Goal: Task Accomplishment & Management: Complete application form

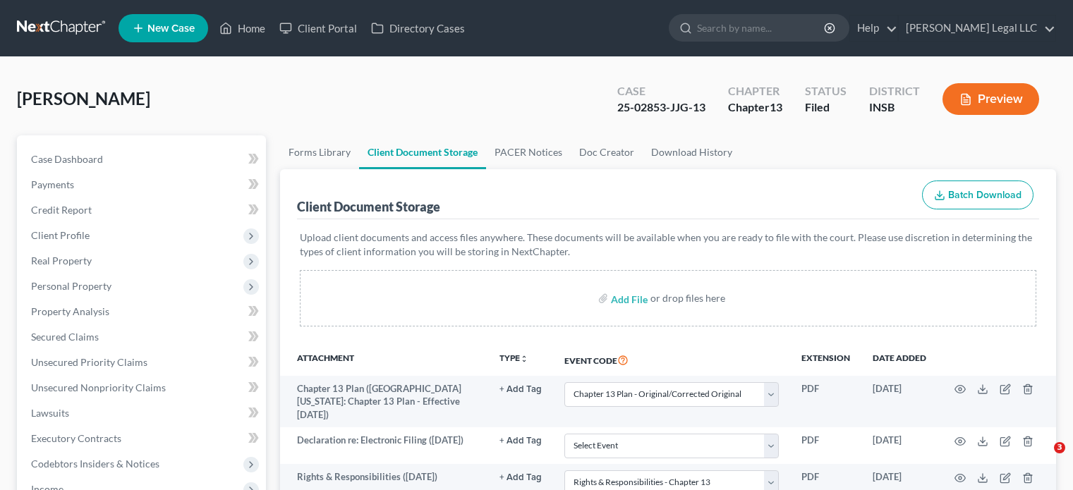
select select "6"
select select "18"
click at [256, 36] on link "Home" at bounding box center [242, 28] width 60 height 25
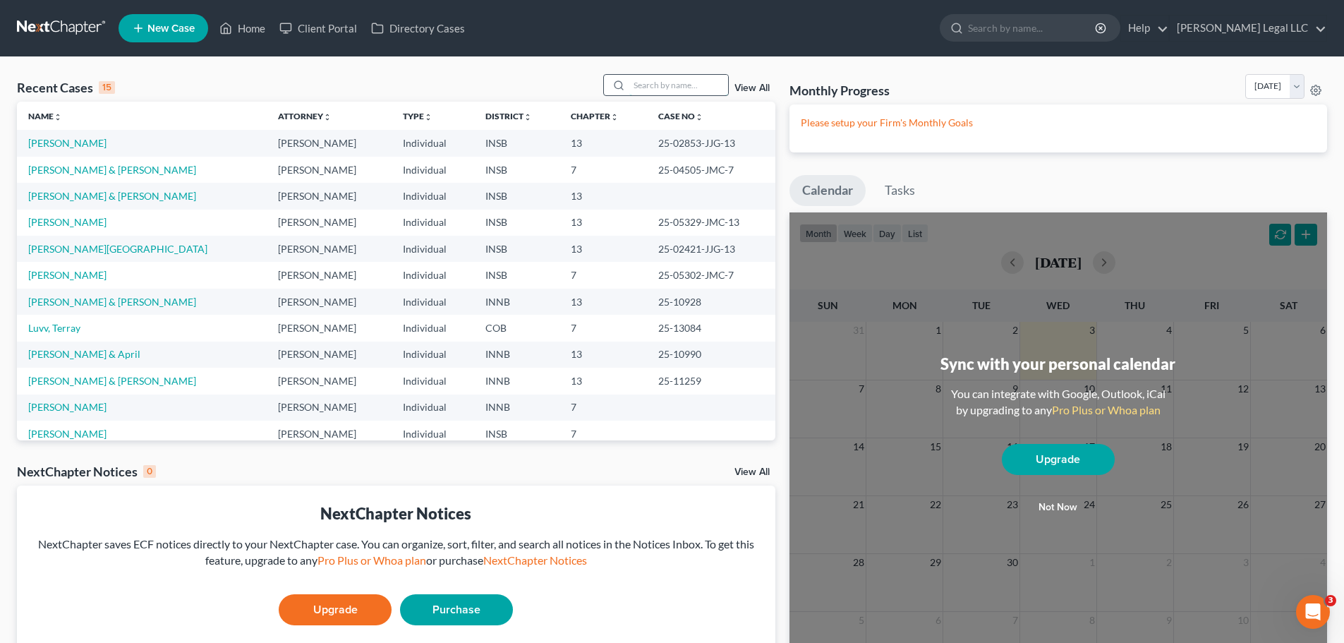
click at [670, 87] on input "search" at bounding box center [678, 85] width 99 height 20
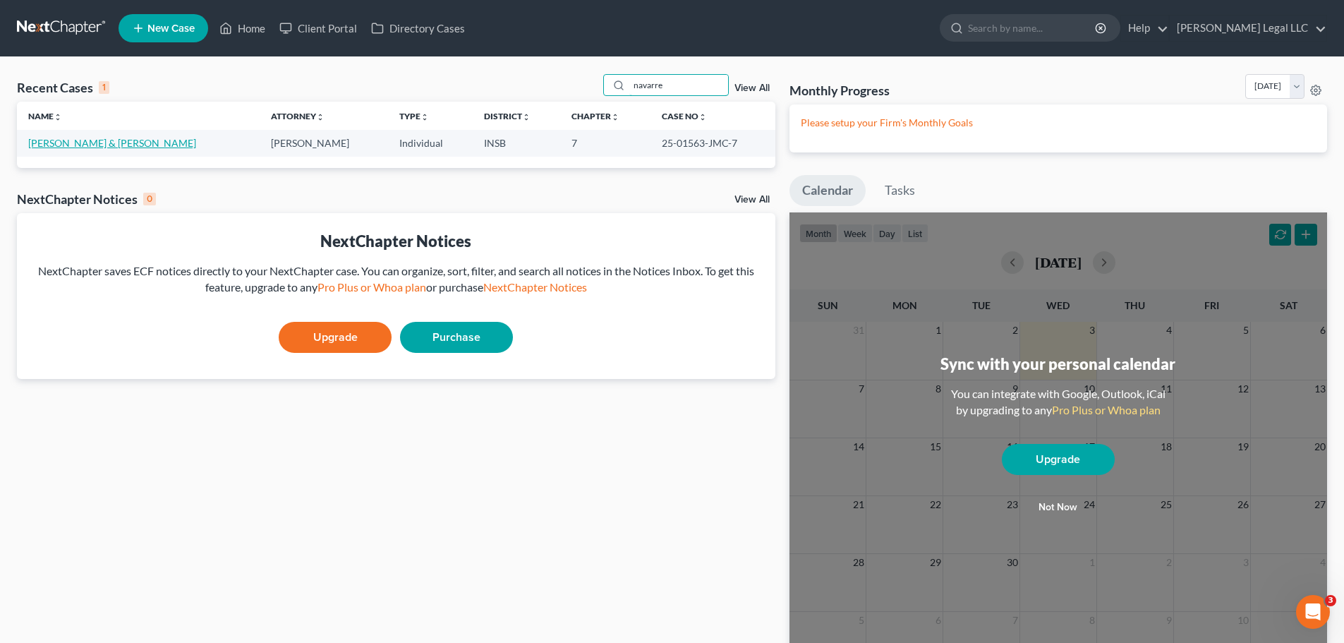
type input "navarre"
click at [58, 142] on link "[PERSON_NAME] & [PERSON_NAME]" at bounding box center [112, 143] width 168 height 12
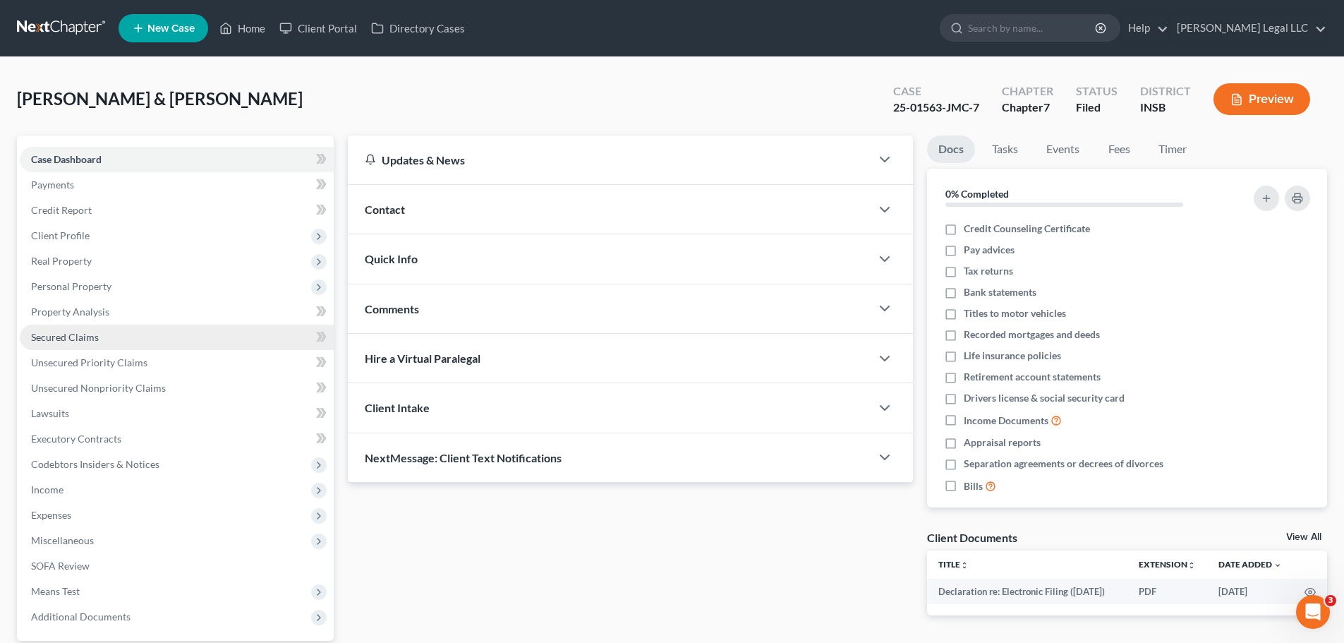
click at [78, 333] on span "Secured Claims" at bounding box center [65, 337] width 68 height 12
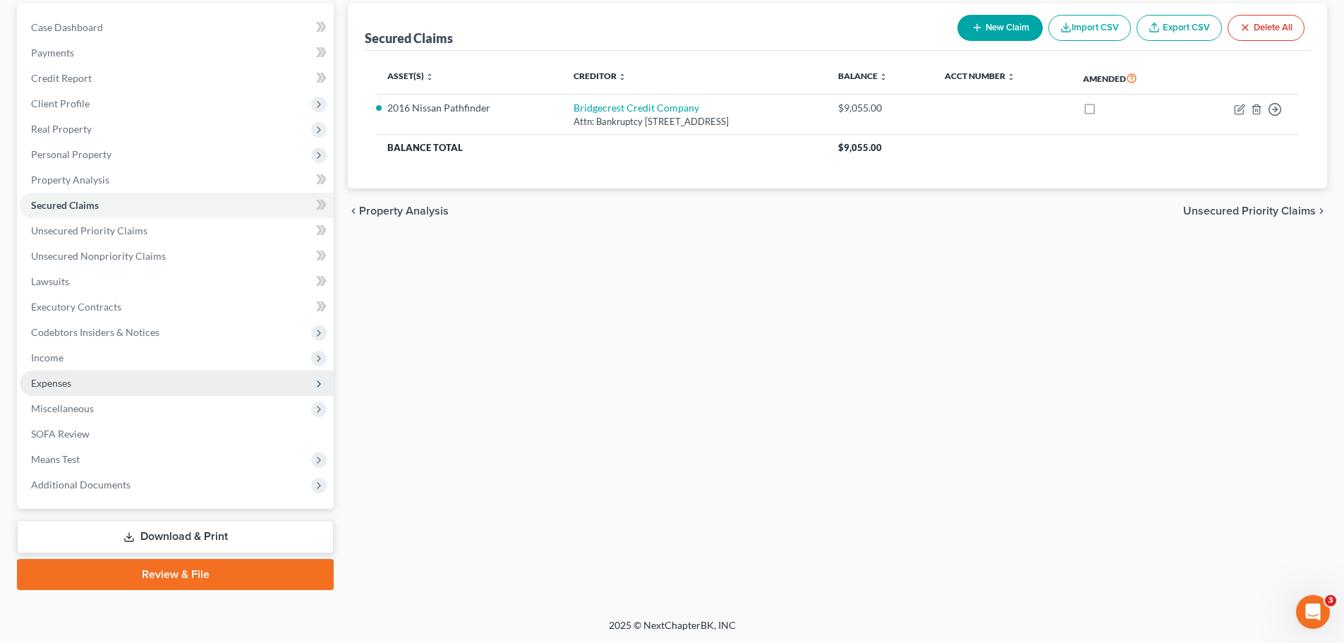
scroll to position [133, 0]
click at [59, 380] on span "Expenses" at bounding box center [51, 382] width 40 height 12
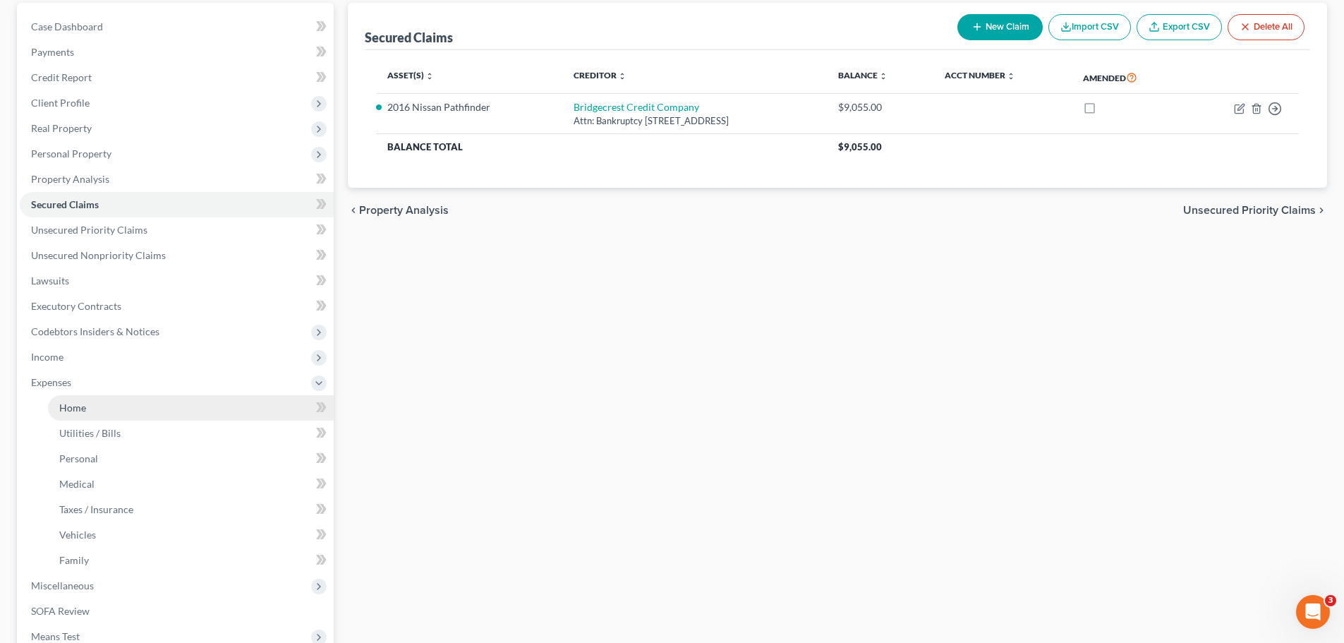
click at [63, 408] on span "Home" at bounding box center [72, 407] width 27 height 12
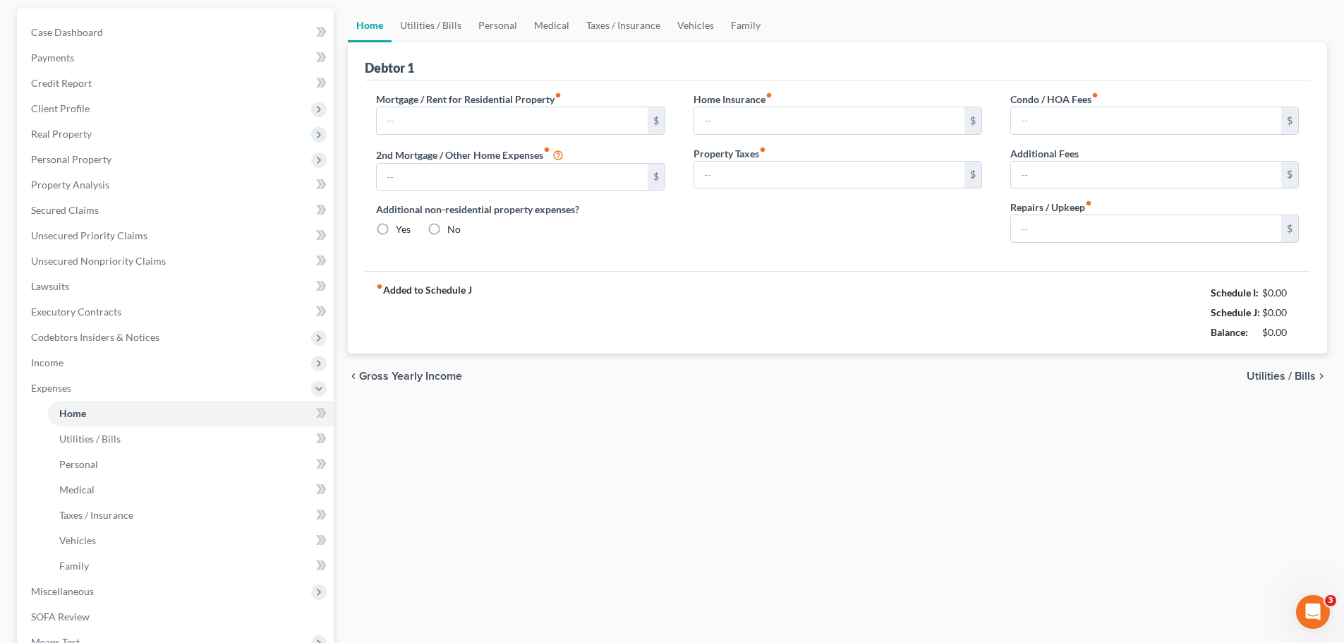
type input "2,450.00"
type input "0.00"
radio input "true"
type input "150.00"
type input "0.00"
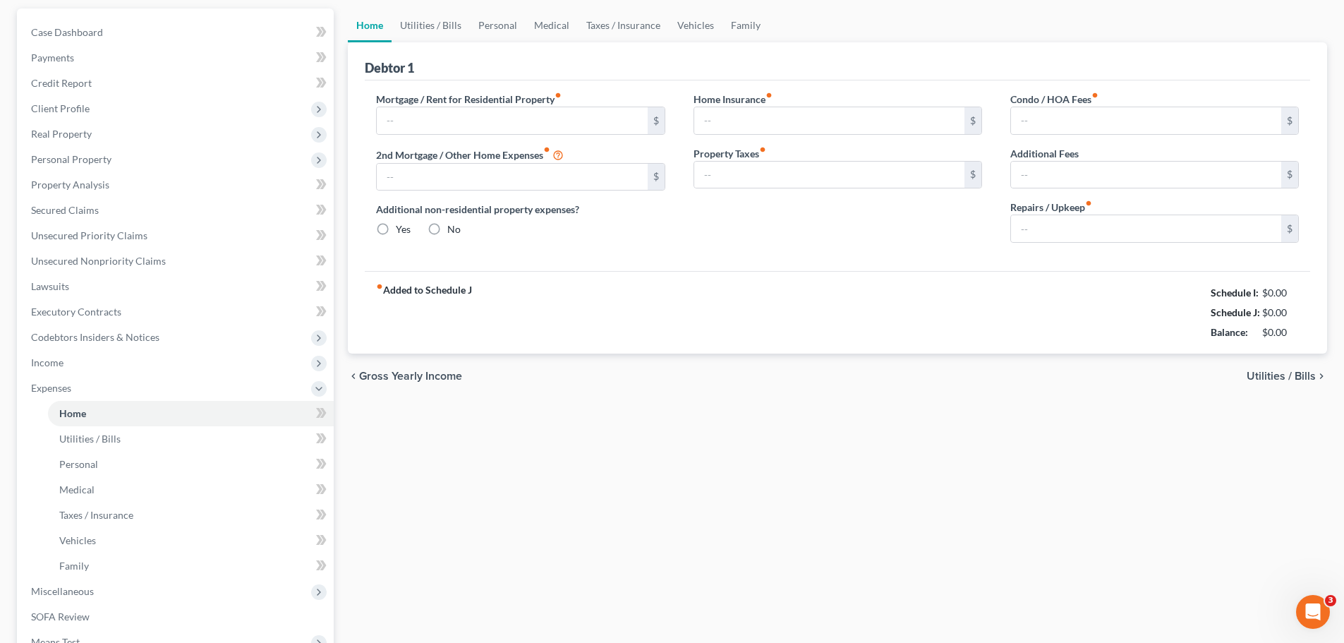
type input "0.00"
type input "100.00"
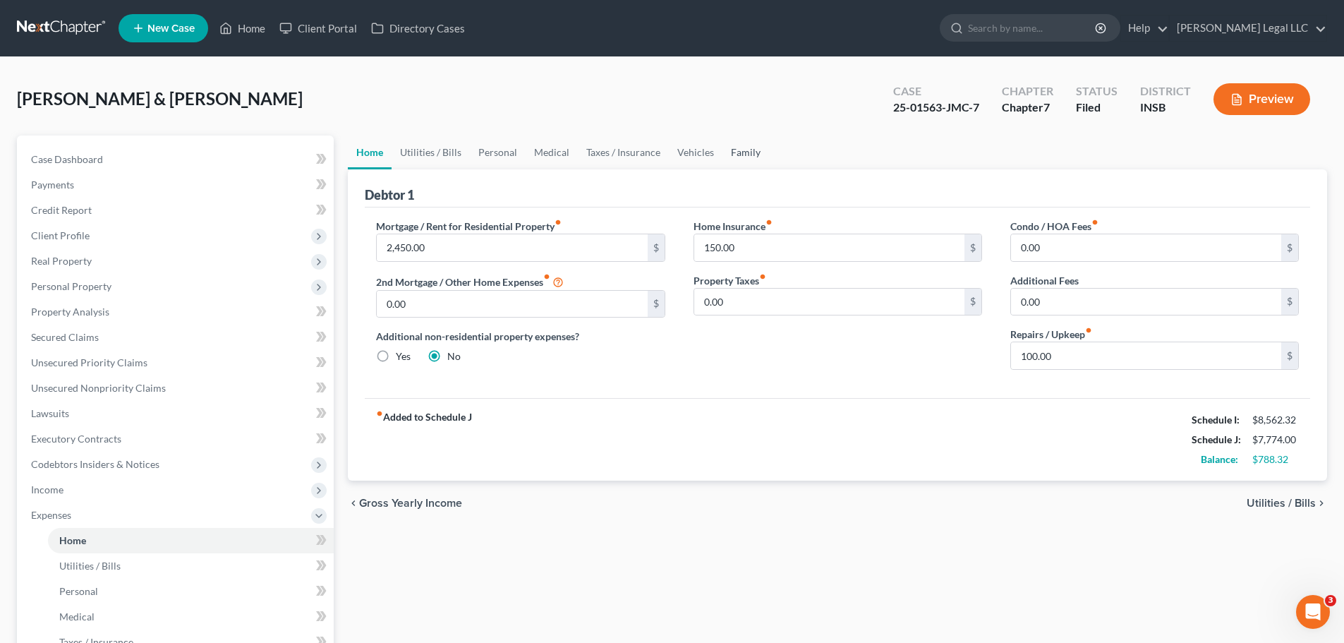
click at [736, 150] on link "Family" at bounding box center [745, 152] width 47 height 34
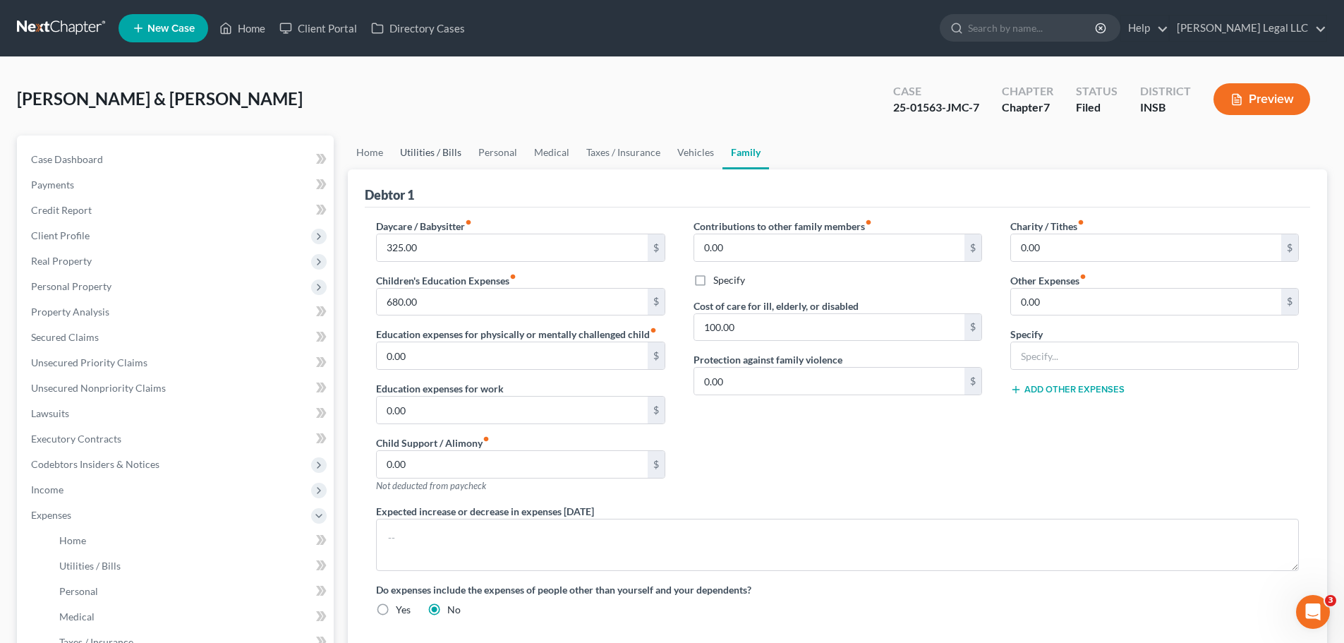
click at [392, 150] on link "Utilities / Bills" at bounding box center [431, 152] width 78 height 34
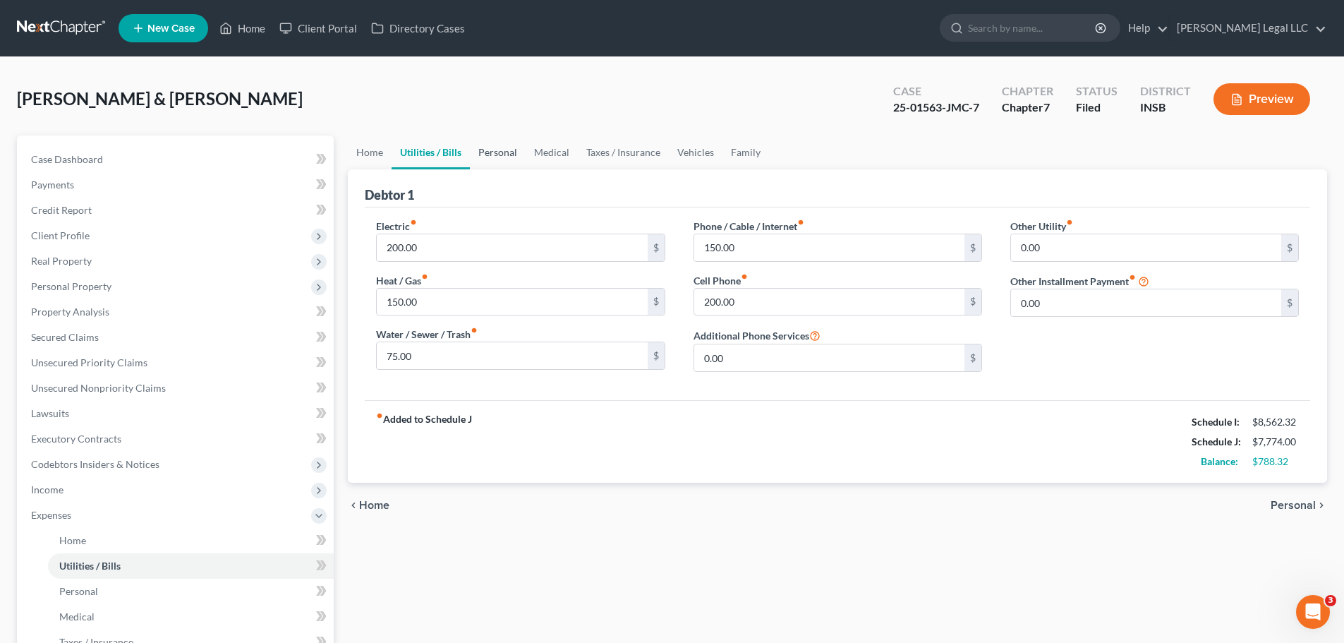
click at [492, 152] on link "Personal" at bounding box center [498, 152] width 56 height 34
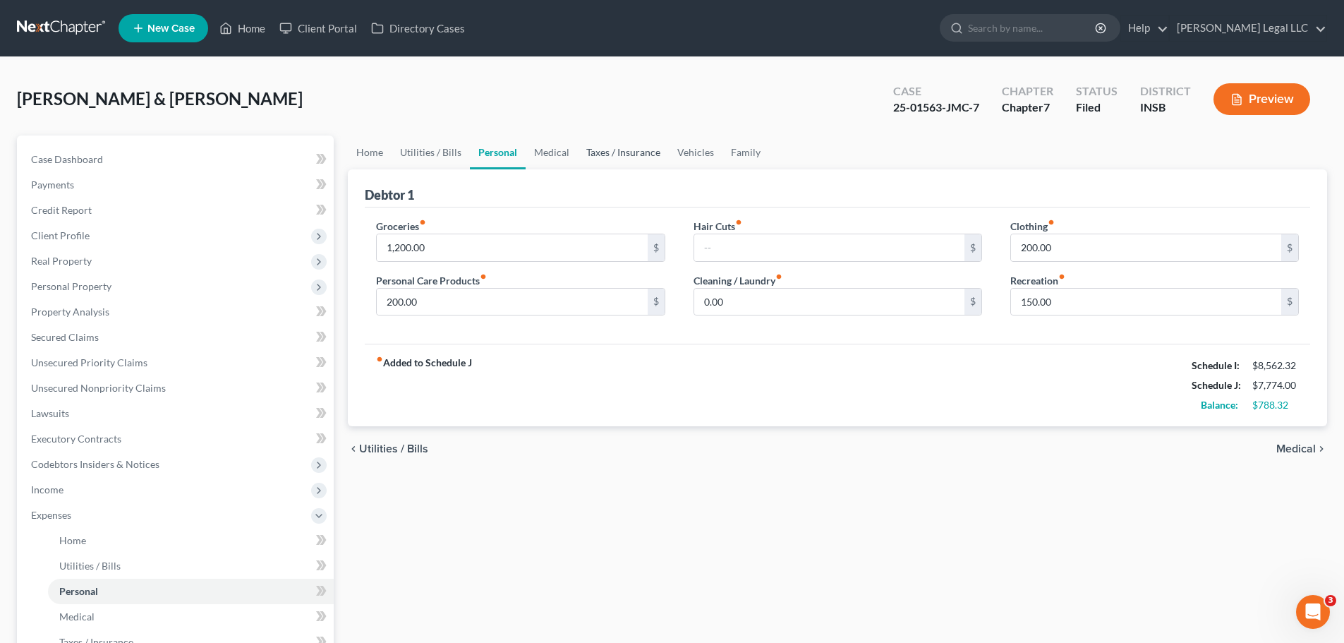
click at [579, 153] on link "Taxes / Insurance" at bounding box center [623, 152] width 91 height 34
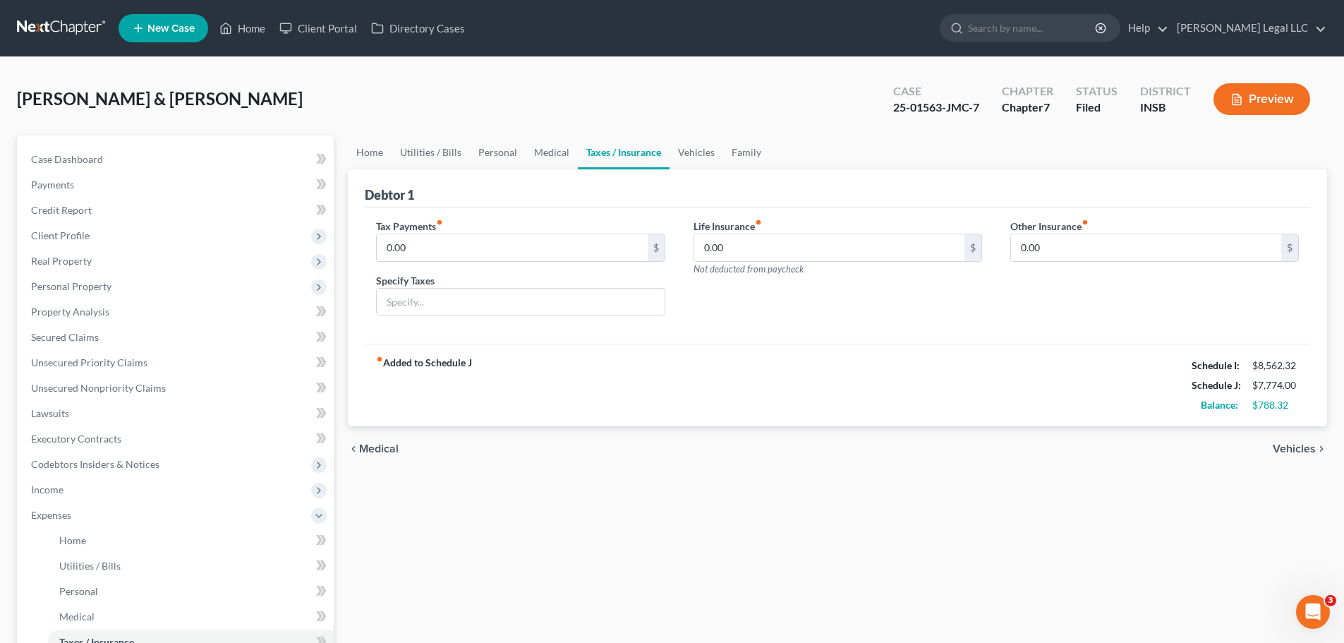
click at [546, 468] on div "chevron_left Medical Vehicles chevron_right" at bounding box center [837, 448] width 979 height 45
click at [1072, 88] on button "Preview" at bounding box center [1261, 99] width 97 height 32
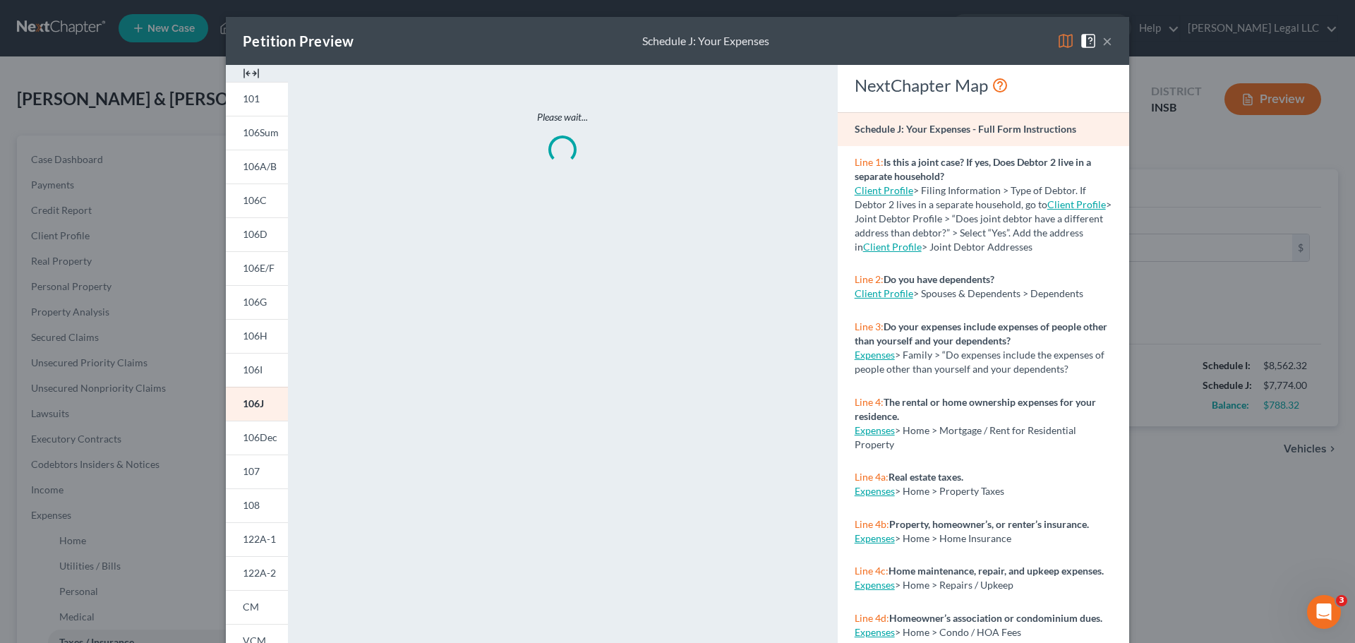
click at [244, 78] on img at bounding box center [251, 73] width 17 height 17
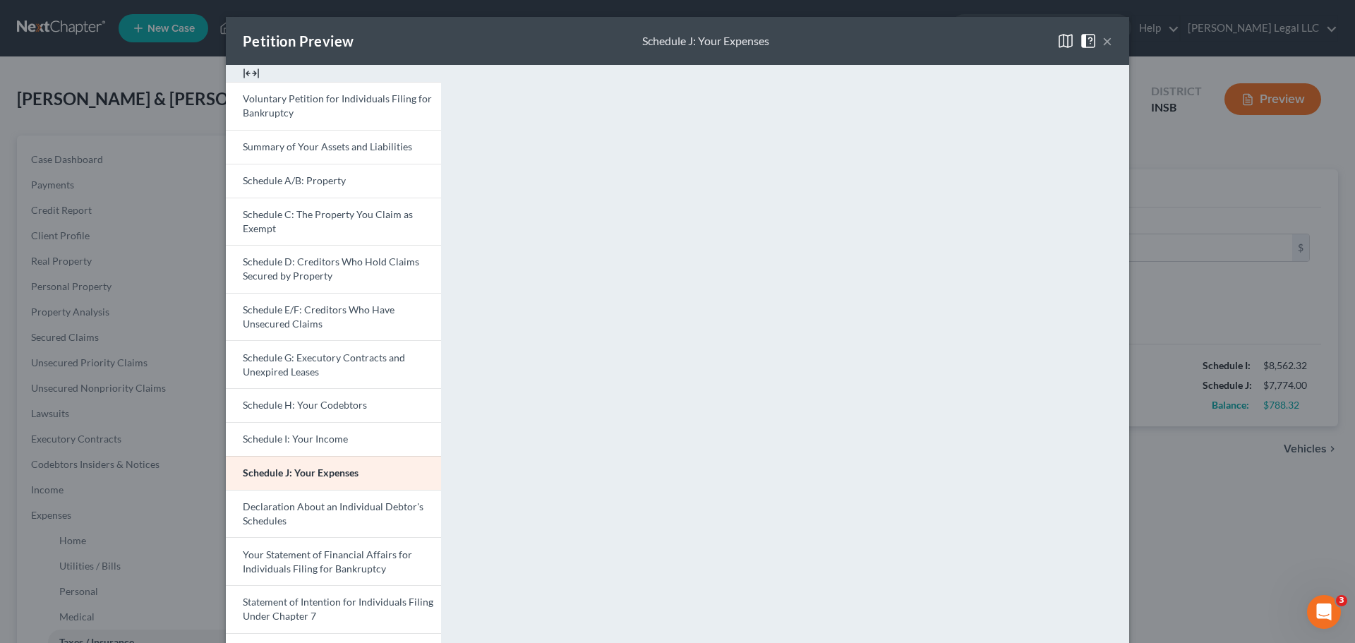
drag, startPoint x: 1096, startPoint y: 40, endPoint x: 1089, endPoint y: 47, distance: 9.5
click at [1072, 40] on span at bounding box center [1090, 40] width 23 height 12
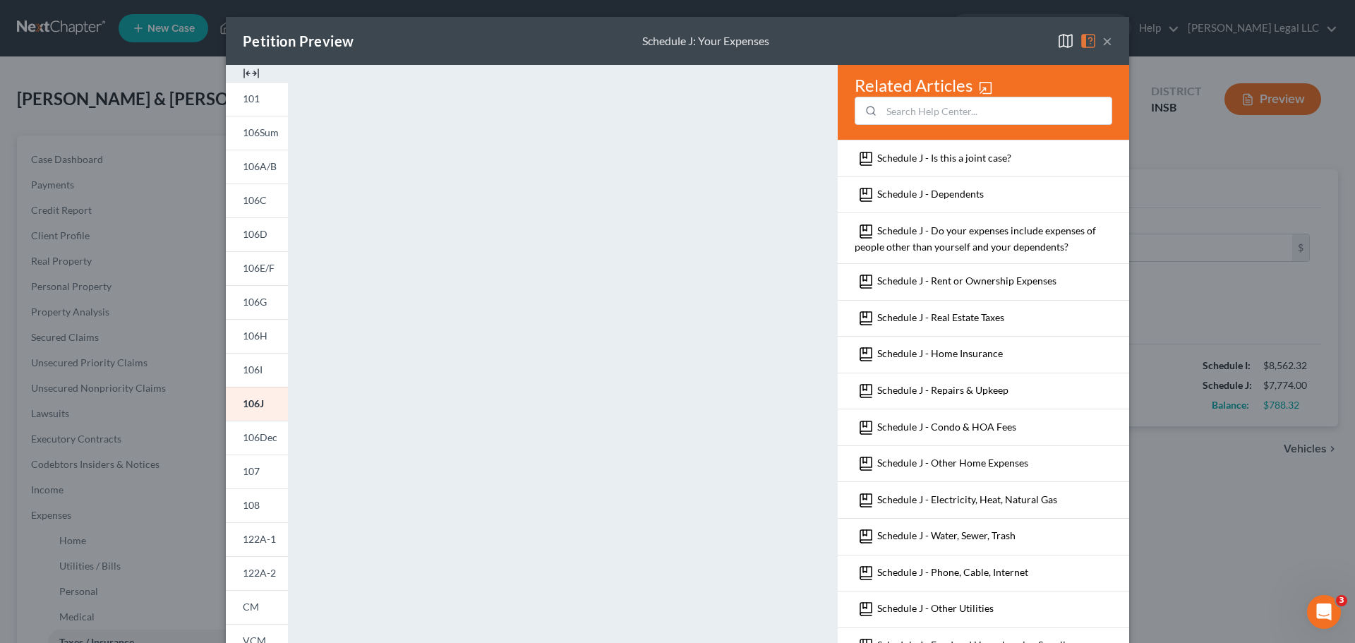
click at [1072, 42] on button "×" at bounding box center [1107, 40] width 10 height 17
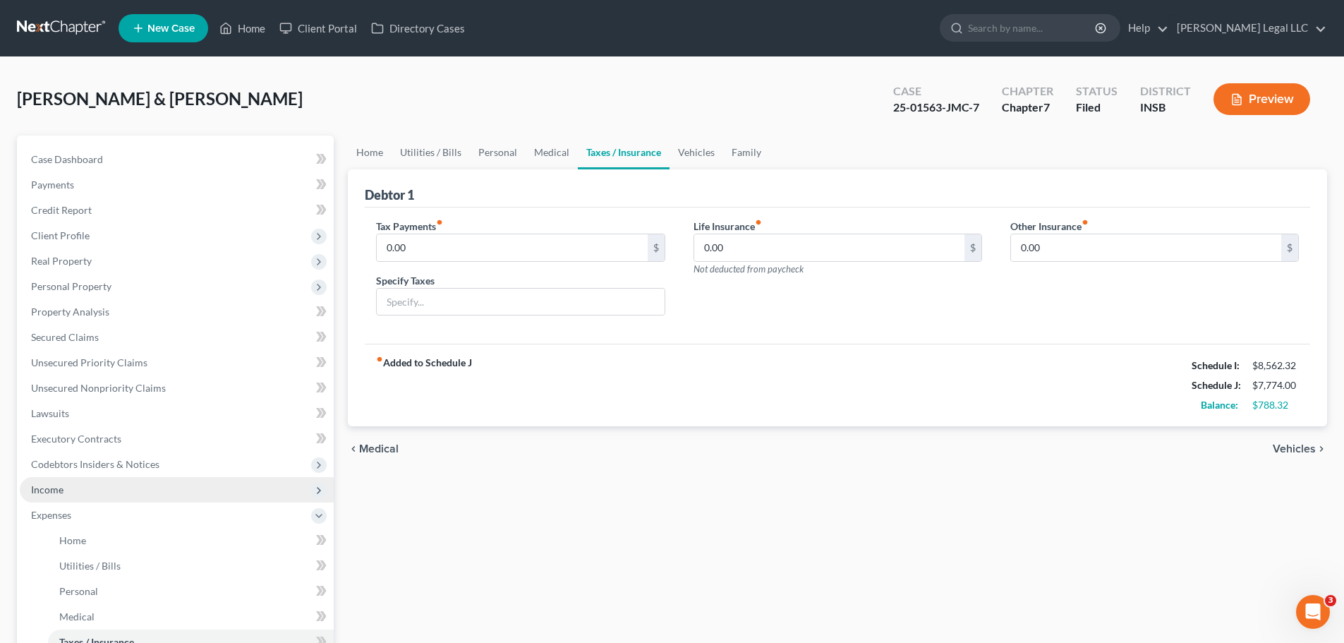
click at [52, 481] on span "Income" at bounding box center [177, 489] width 314 height 25
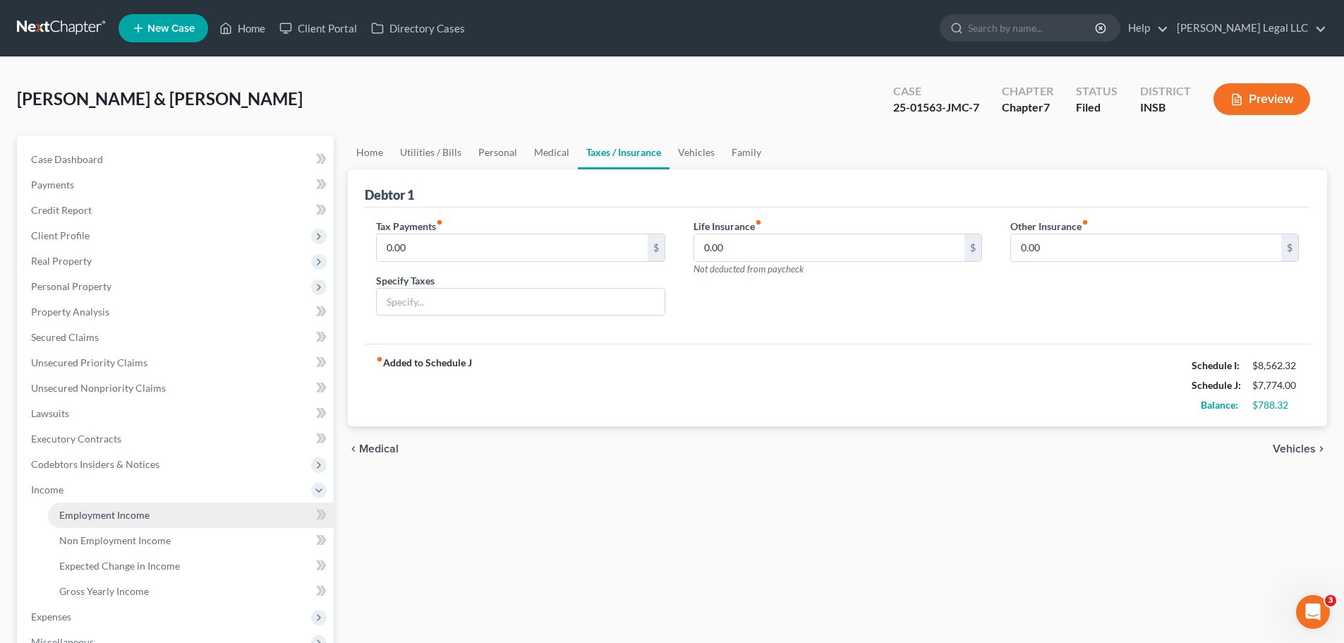
click at [63, 490] on span "Employment Income" at bounding box center [104, 515] width 90 height 12
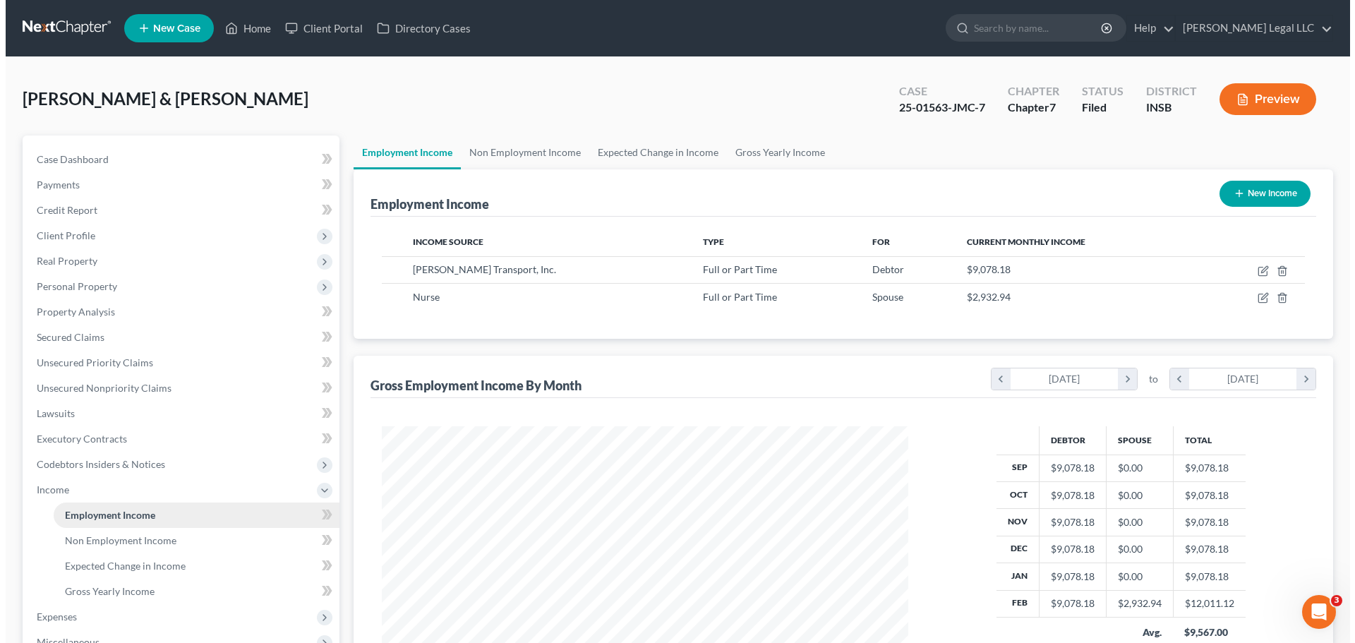
scroll to position [263, 555]
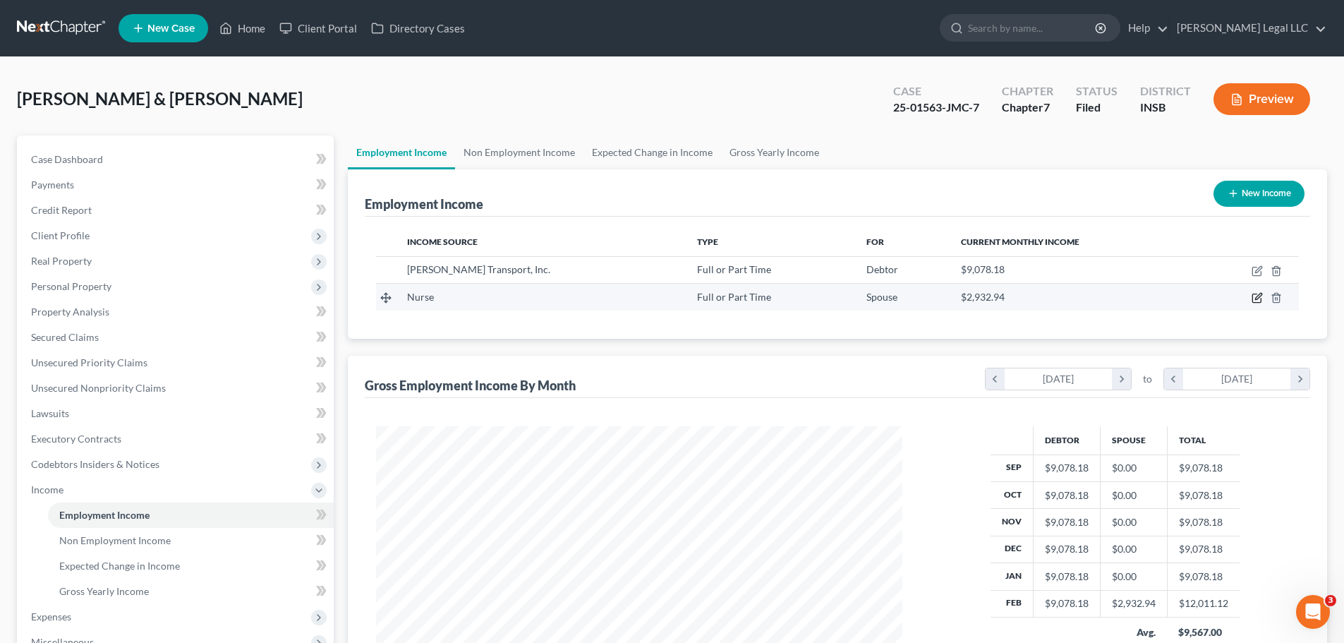
click at [1072, 298] on icon "button" at bounding box center [1258, 296] width 6 height 6
select select "0"
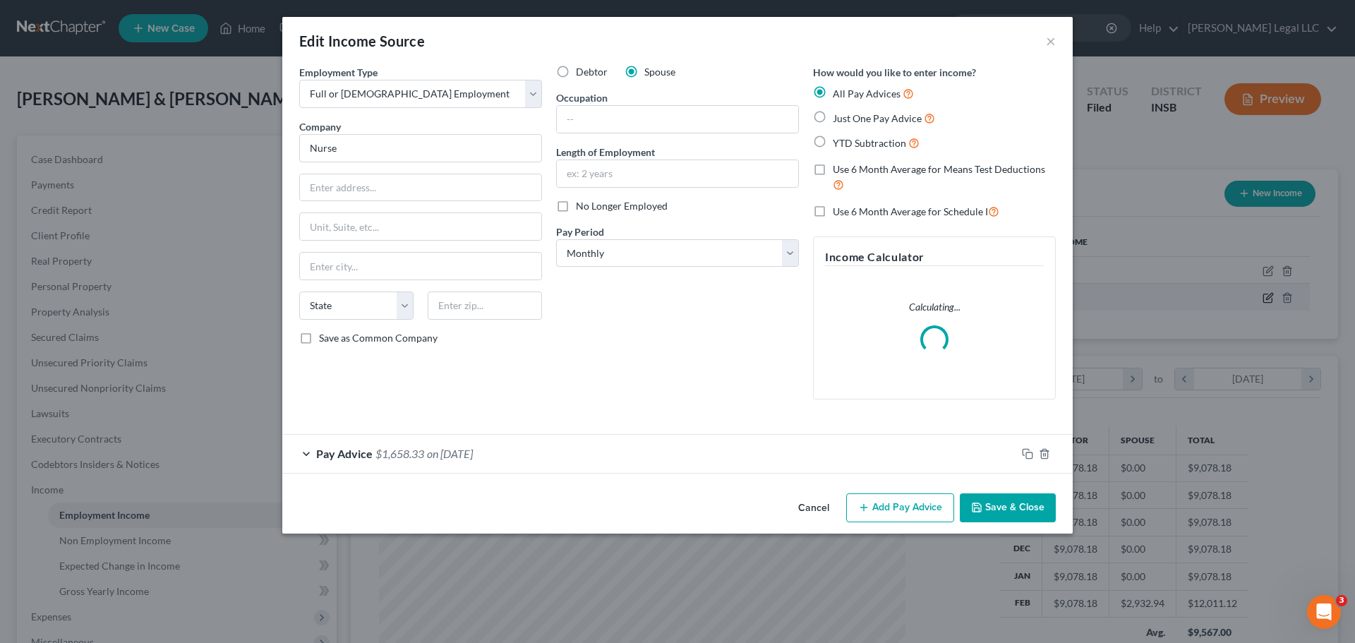
scroll to position [265, 559]
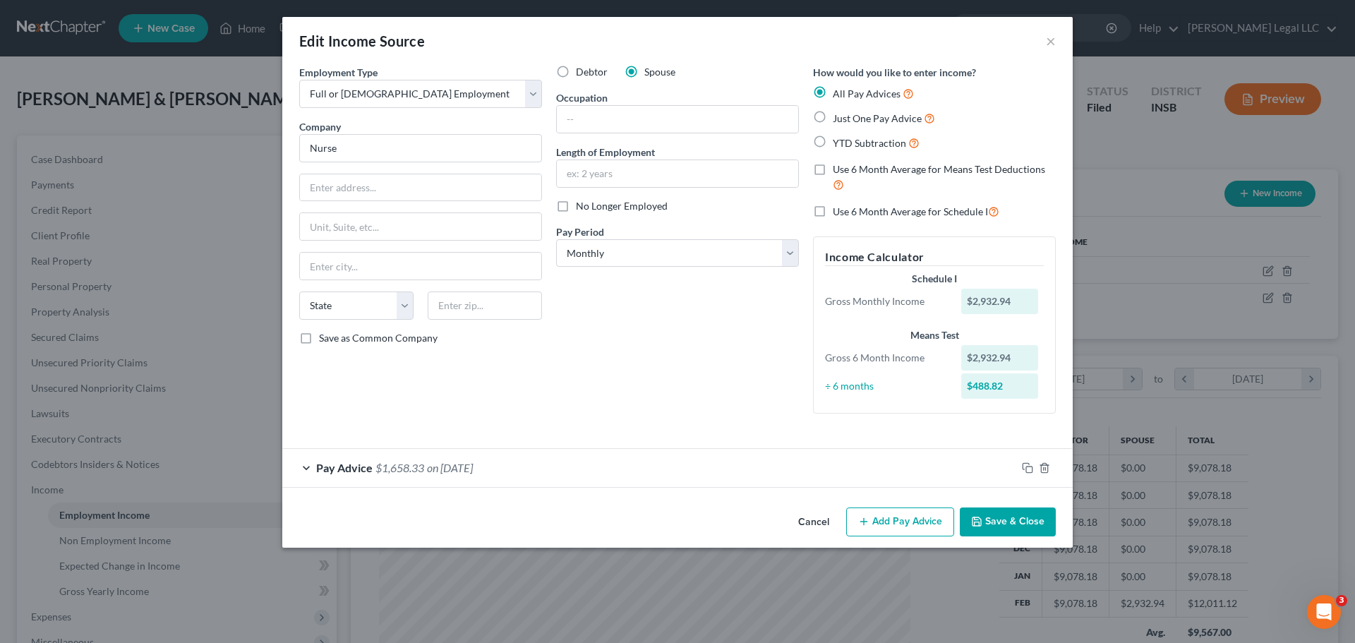
click at [435, 480] on div "Pay Advice $1,658.33 on [DATE]" at bounding box center [649, 467] width 734 height 37
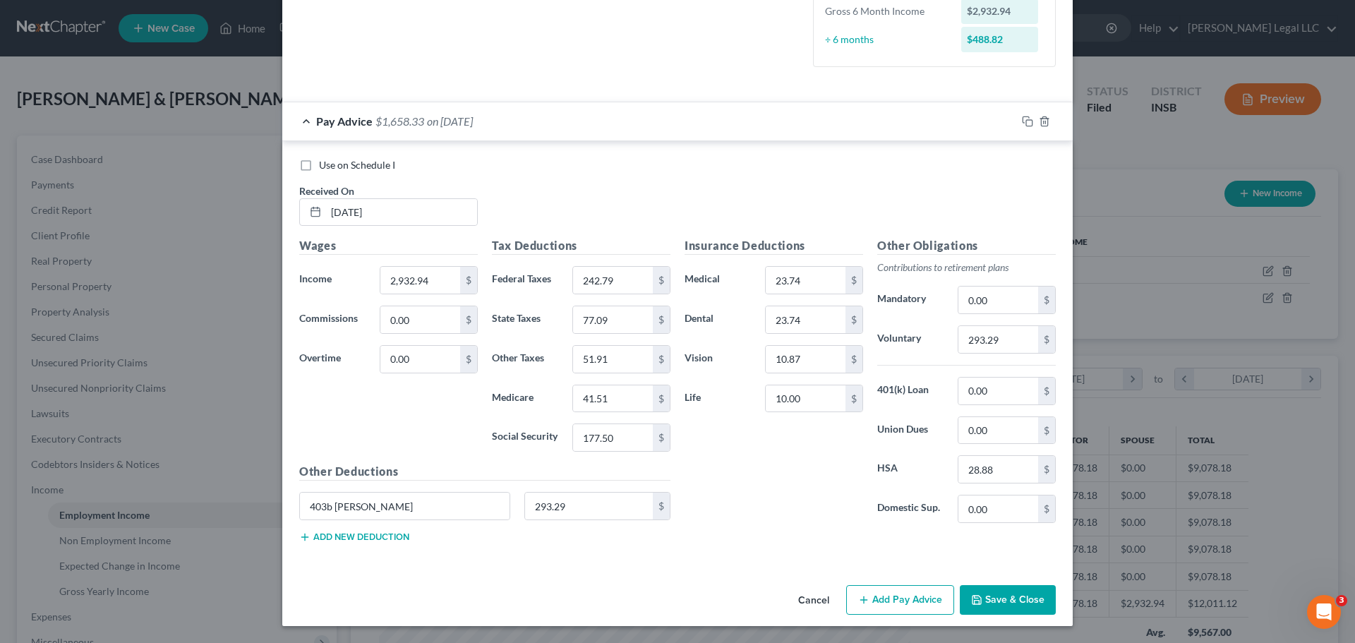
scroll to position [0, 0]
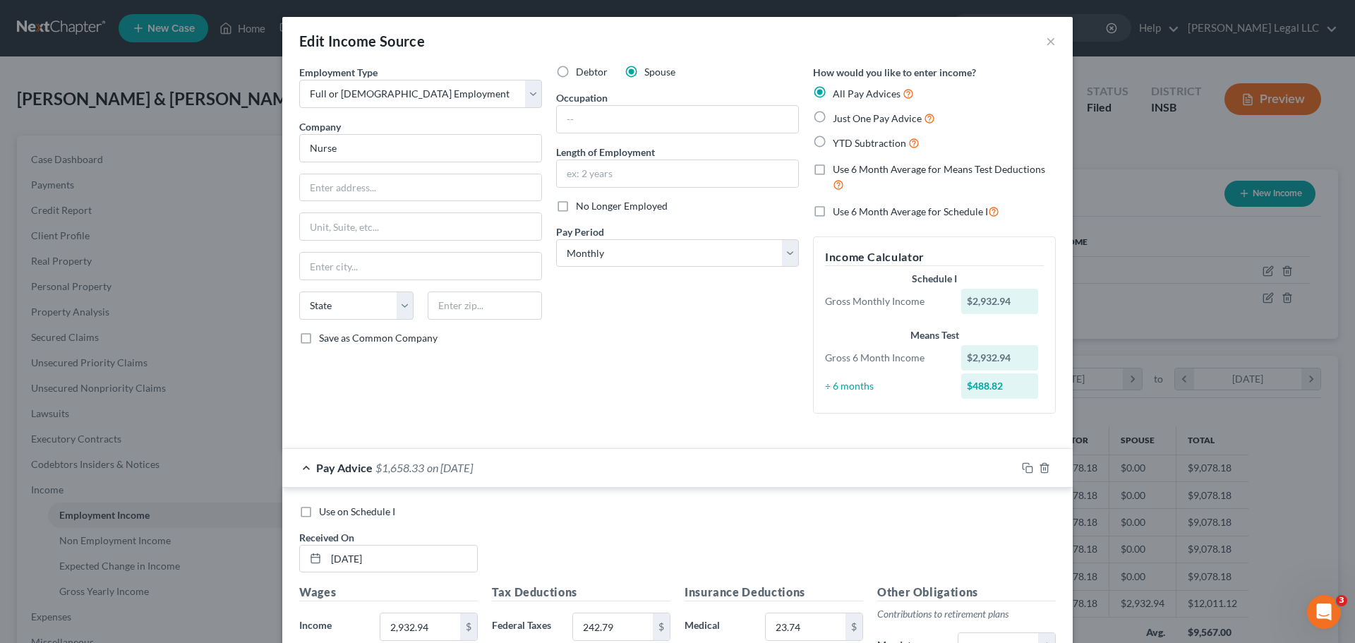
click at [584, 389] on div "Debtor Spouse Occupation Length of Employment No Longer Employed Pay Period * S…" at bounding box center [677, 245] width 257 height 360
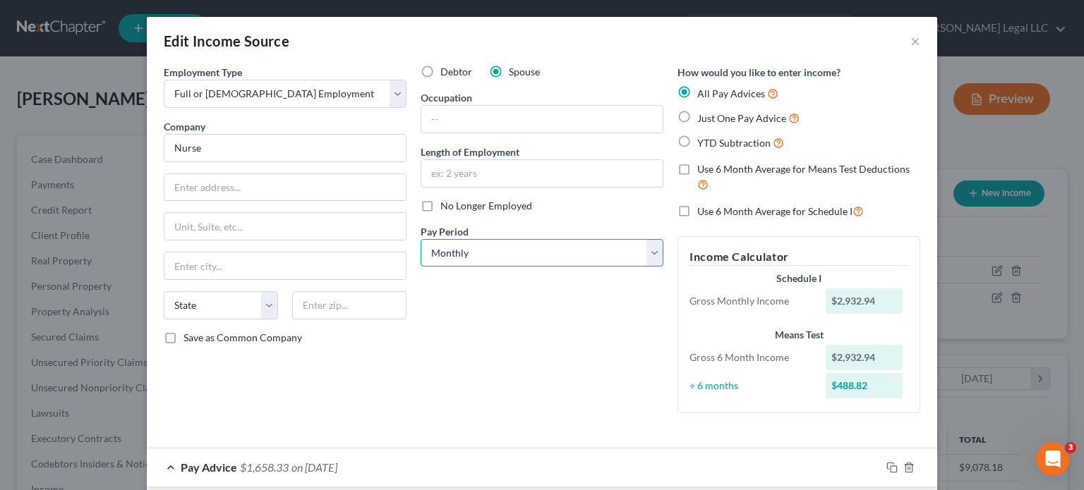
drag, startPoint x: 471, startPoint y: 242, endPoint x: 464, endPoint y: 248, distance: 9.0
click at [471, 242] on select "Select Monthly Twice Monthly Every Other Week Weekly" at bounding box center [541, 253] width 243 height 28
drag, startPoint x: 468, startPoint y: 245, endPoint x: 459, endPoint y: 265, distance: 22.1
click at [468, 245] on select "Select Monthly Twice Monthly Every Other Week Weekly" at bounding box center [541, 253] width 243 height 28
select select "2"
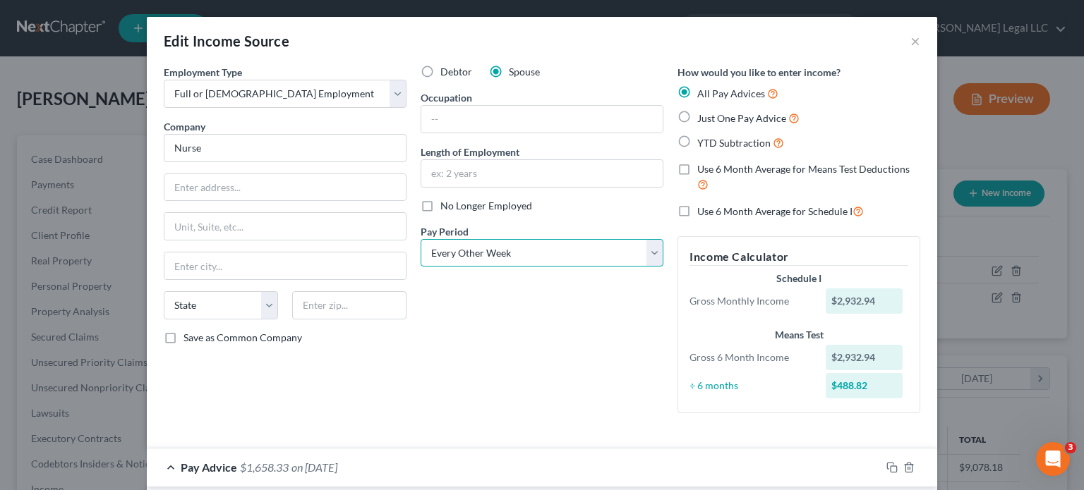
click at [420, 239] on select "Select Monthly Twice Monthly Every Other Week Weekly" at bounding box center [541, 253] width 243 height 28
click at [583, 376] on div "Debtor Spouse Occupation Length of Employment No Longer Employed Pay Period * S…" at bounding box center [541, 245] width 257 height 360
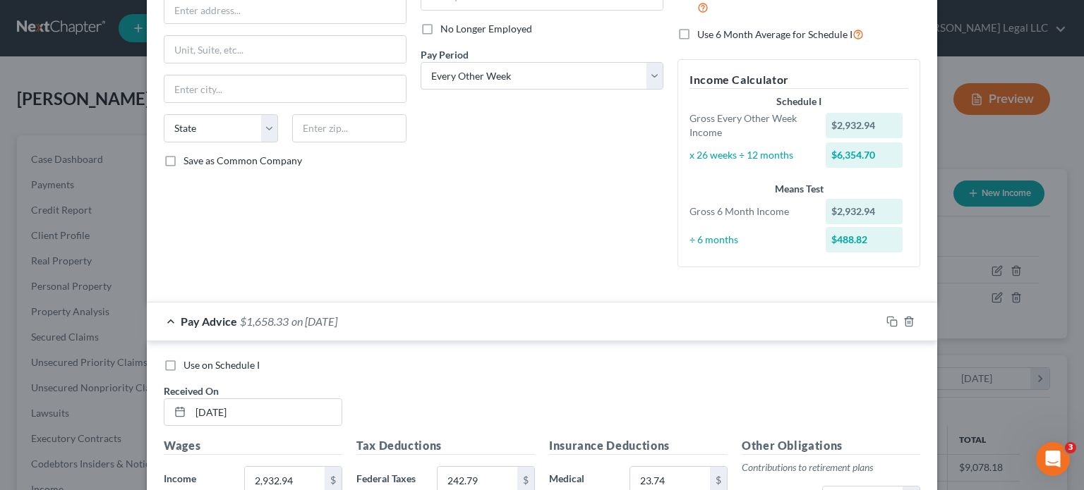
scroll to position [353, 0]
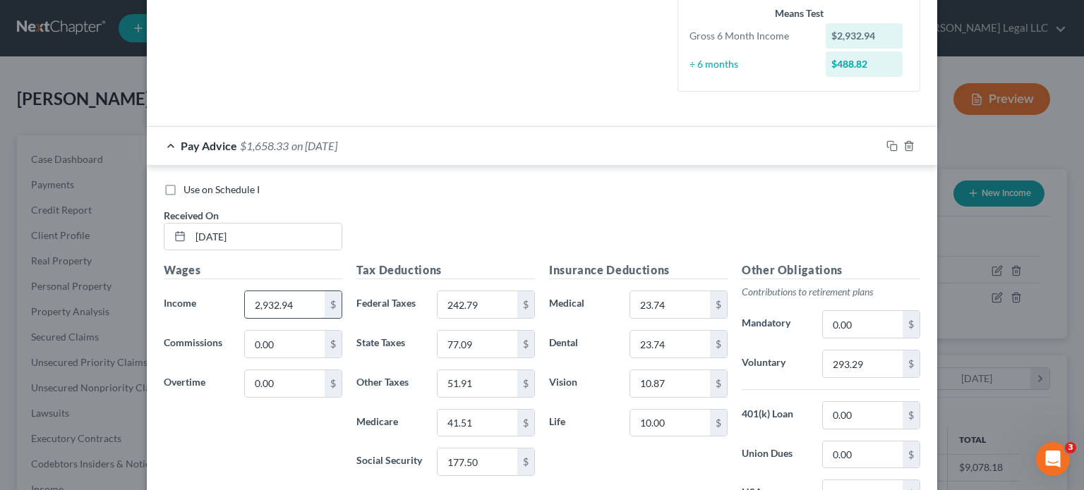
click at [271, 304] on input "2,932.94" at bounding box center [285, 304] width 80 height 27
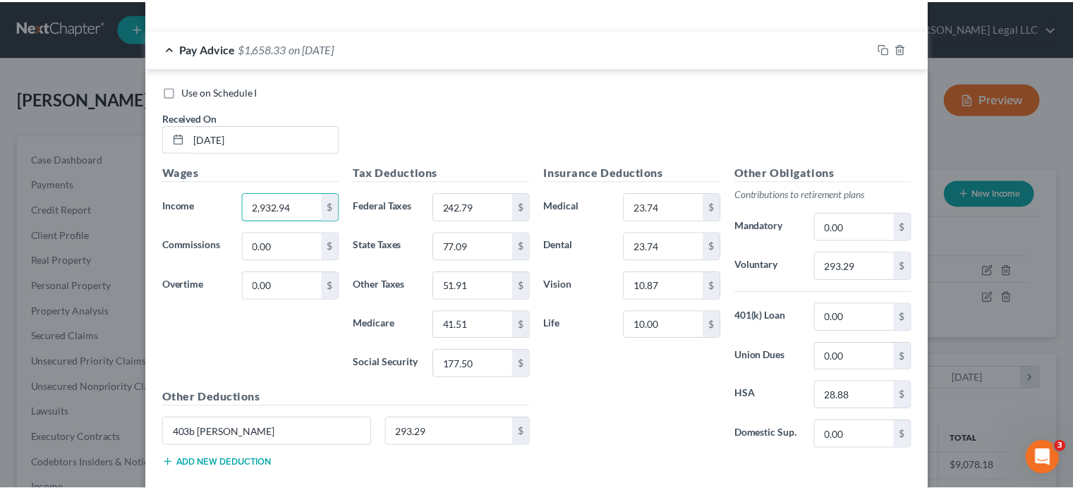
scroll to position [526, 0]
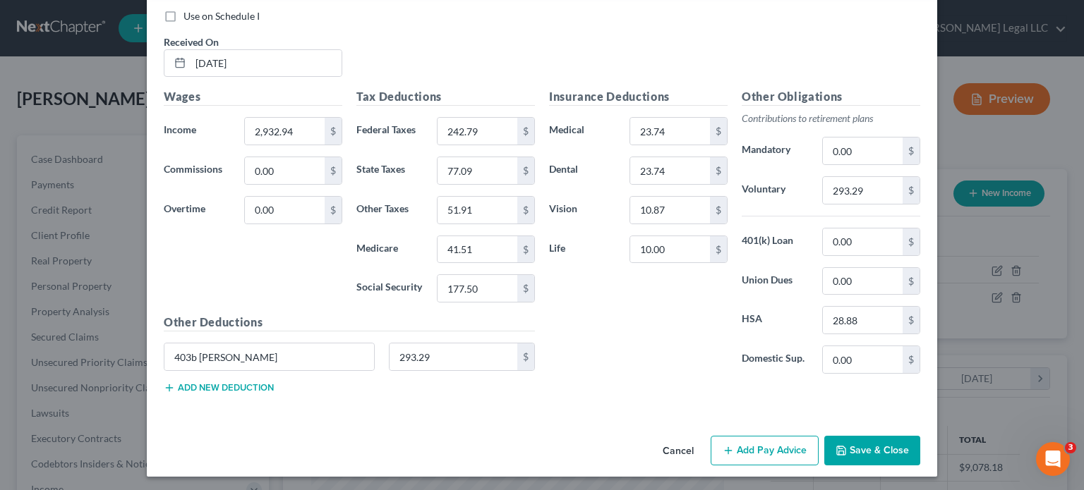
click at [622, 445] on div "Cancel Add Pay Advice Save & Close" at bounding box center [542, 453] width 790 height 47
click at [669, 438] on button "Cancel" at bounding box center [678, 451] width 54 height 28
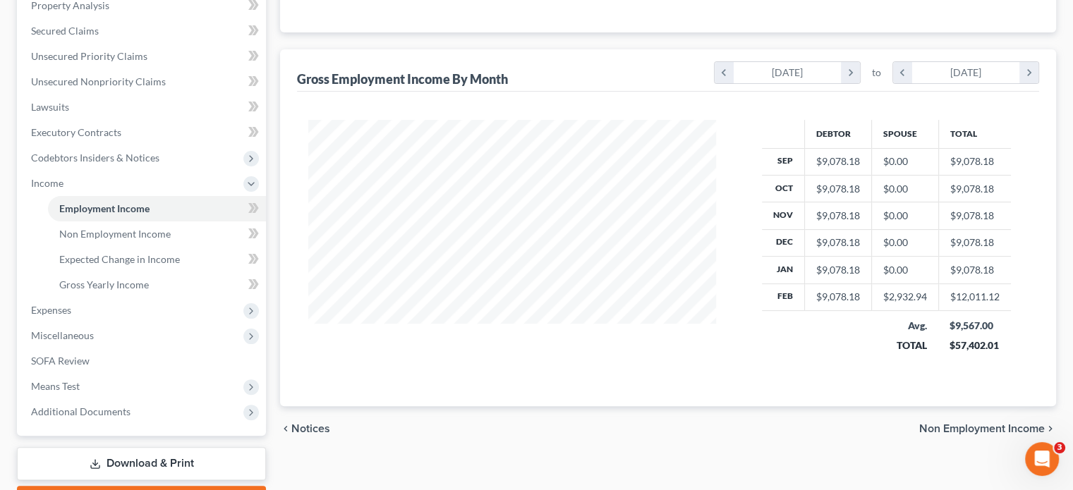
scroll to position [282, 0]
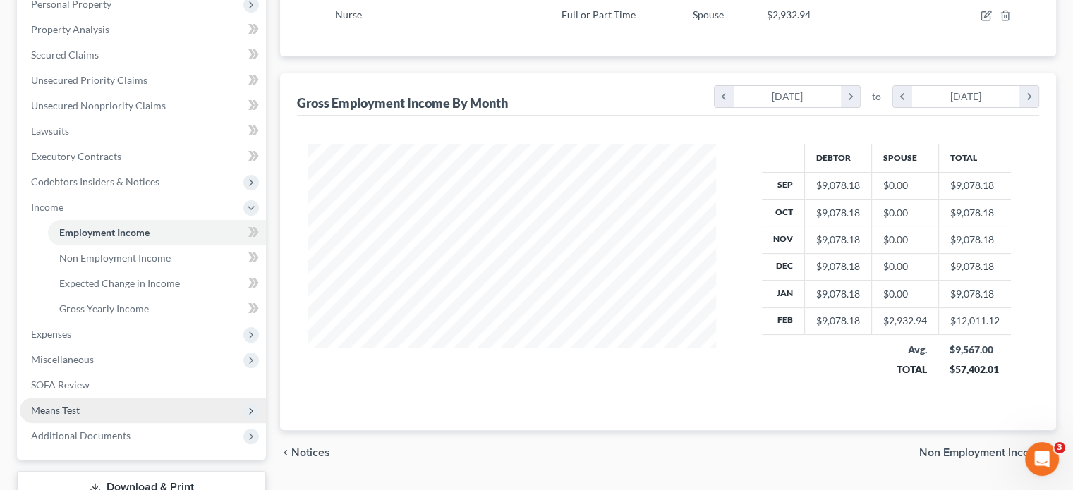
click at [56, 409] on span "Means Test" at bounding box center [55, 410] width 49 height 12
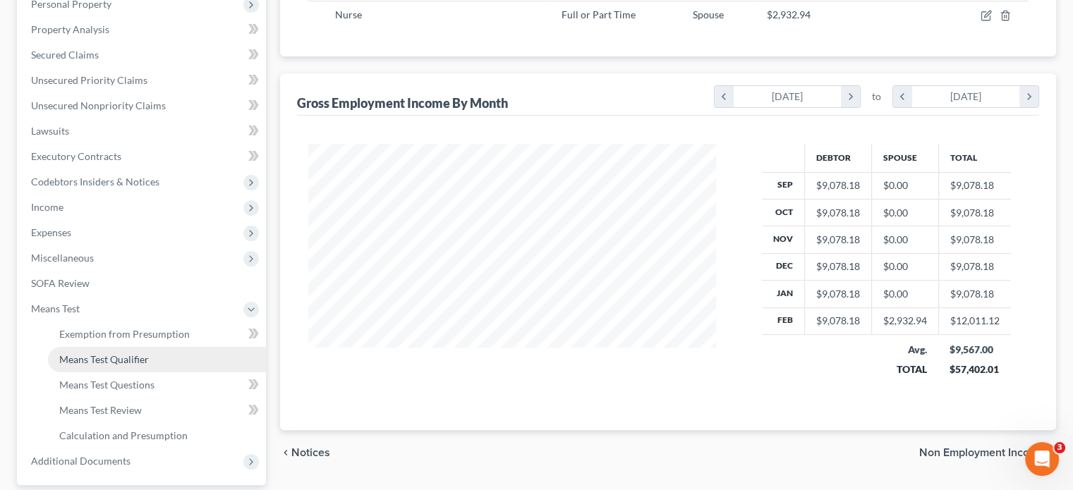
click at [86, 366] on link "Means Test Qualifier" at bounding box center [157, 359] width 218 height 25
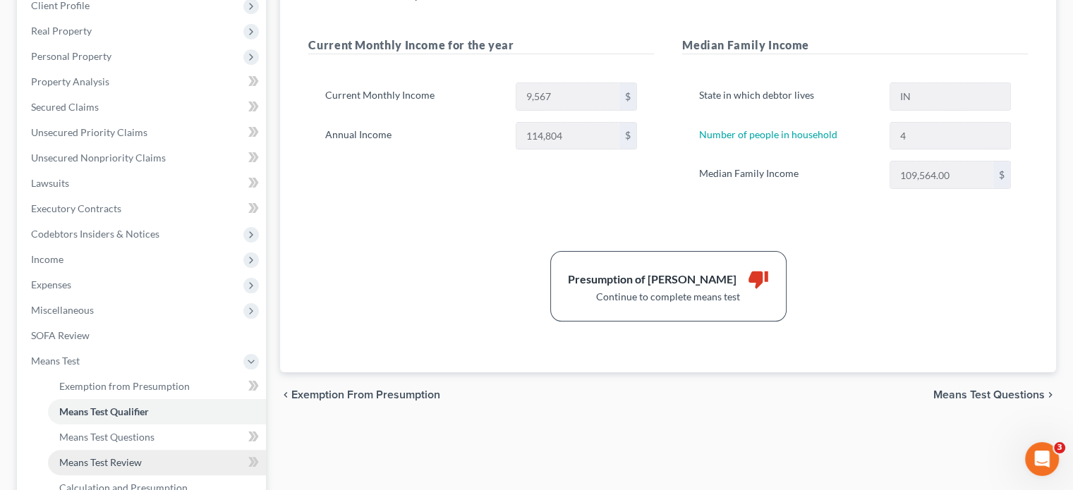
scroll to position [353, 0]
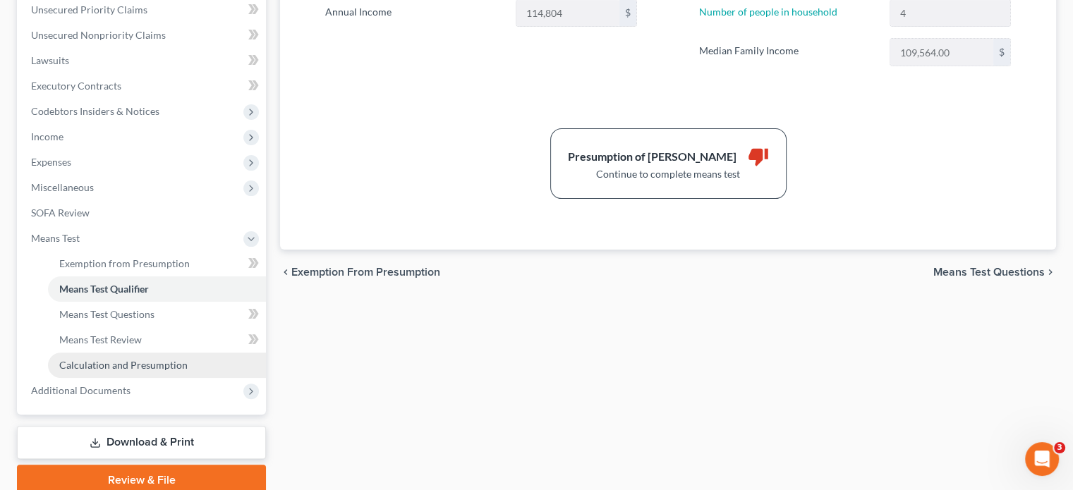
drag, startPoint x: 93, startPoint y: 356, endPoint x: 164, endPoint y: 352, distance: 70.7
click at [93, 356] on link "Calculation and Presumption" at bounding box center [157, 365] width 218 height 25
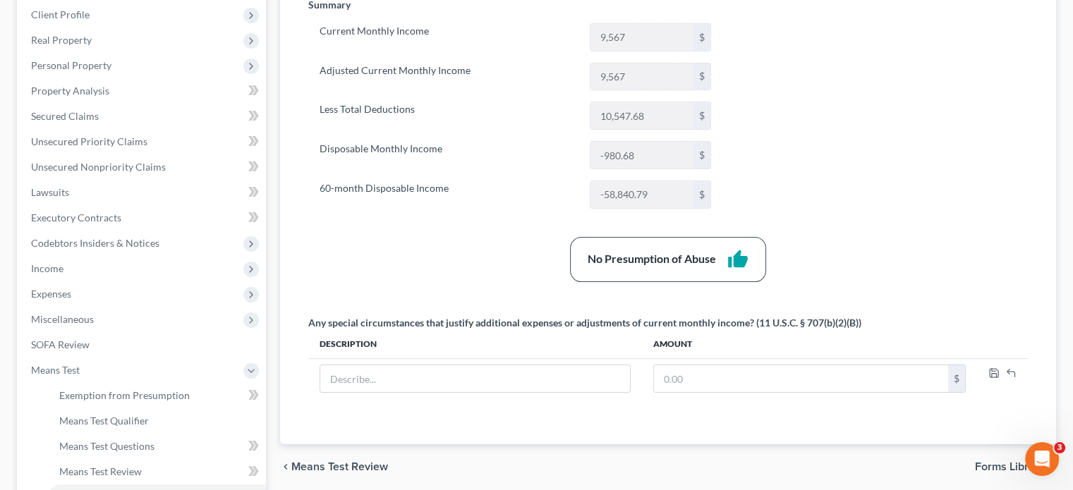
scroll to position [353, 0]
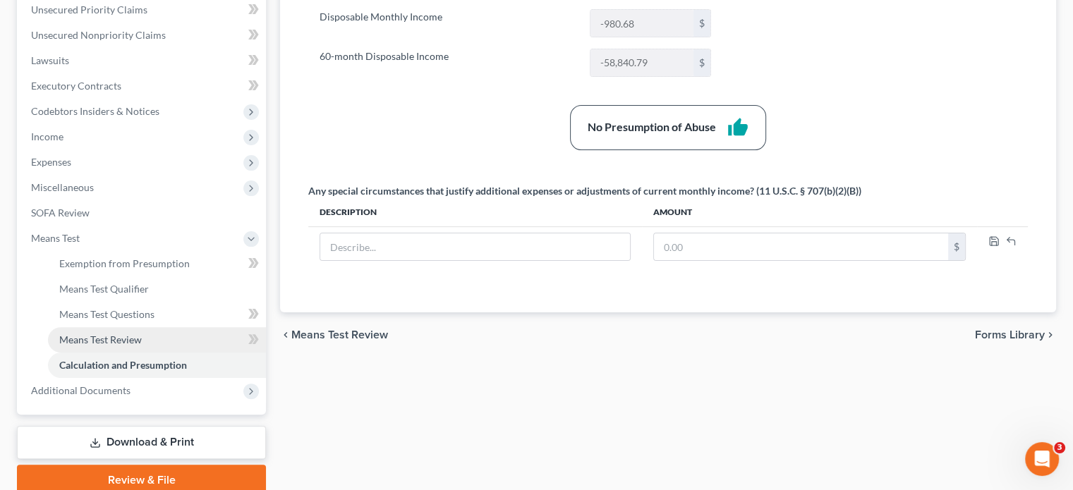
click at [134, 335] on span "Means Test Review" at bounding box center [100, 340] width 83 height 12
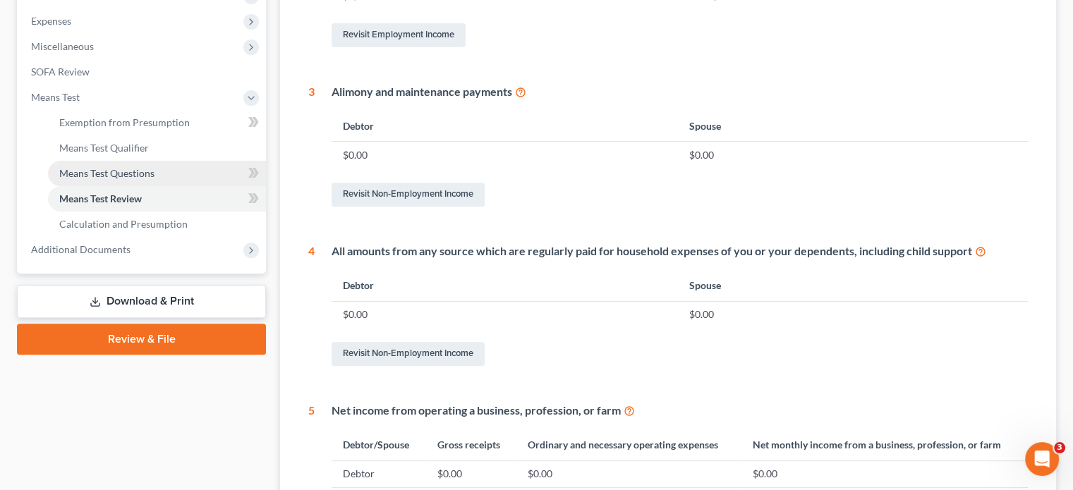
click at [117, 171] on span "Means Test Questions" at bounding box center [106, 173] width 95 height 12
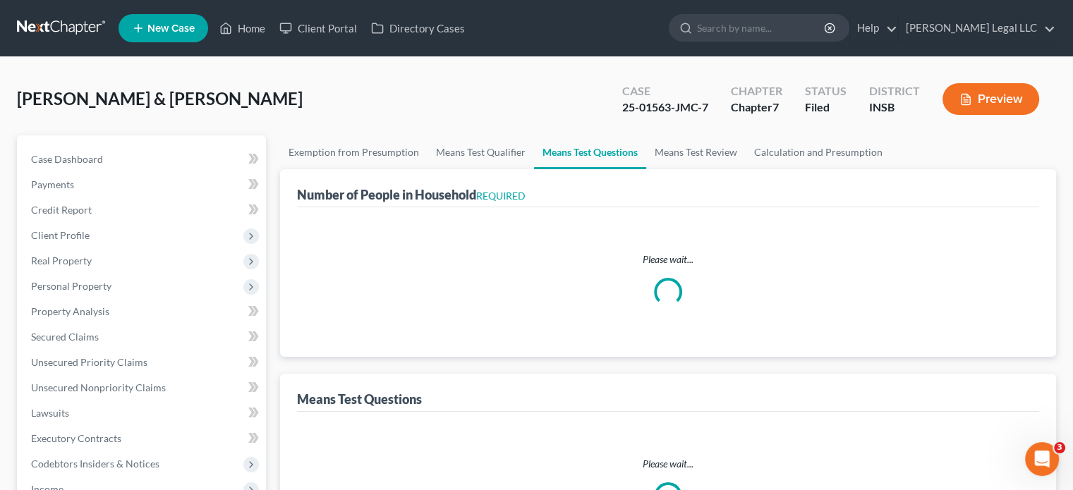
select select "1"
select select "24"
select select "3"
select select "1"
select select "2"
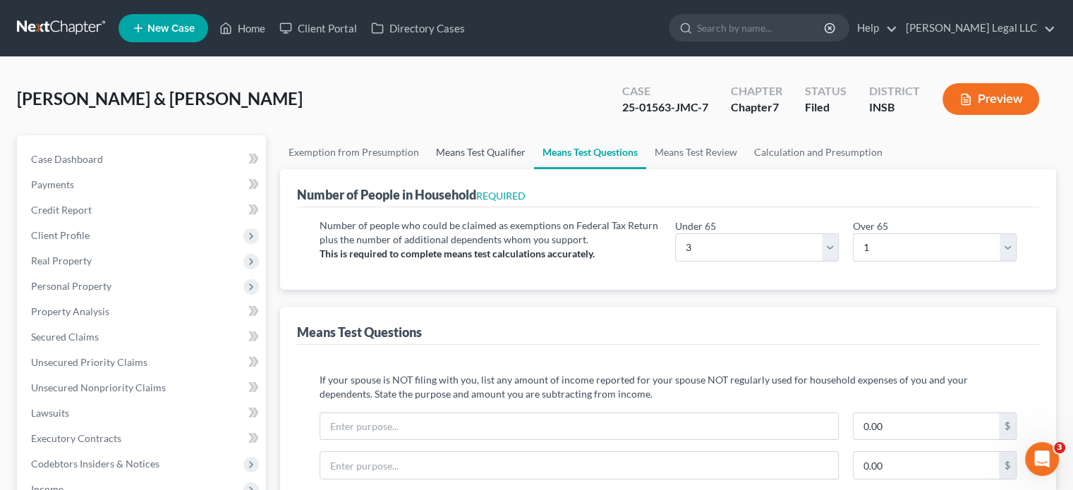
click at [459, 155] on link "Means Test Qualifier" at bounding box center [481, 152] width 107 height 34
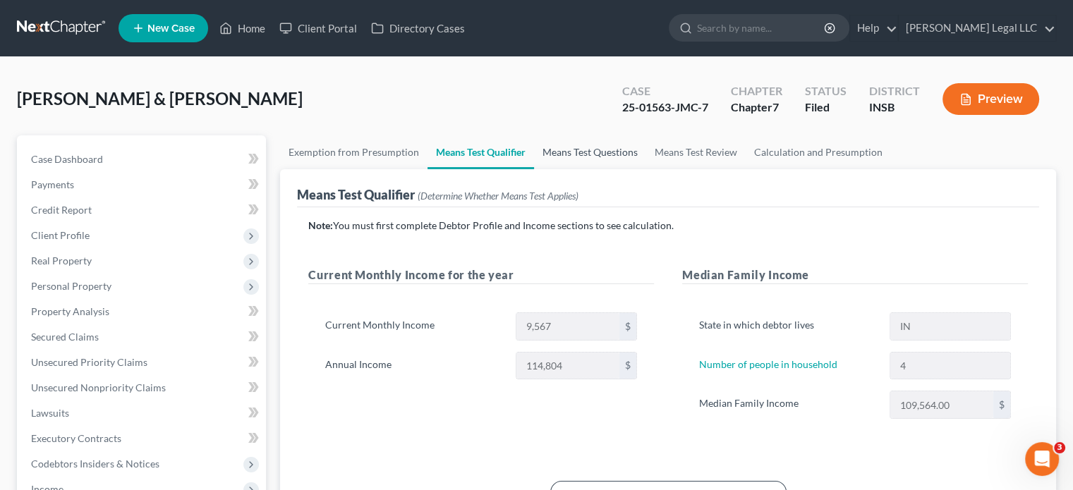
click at [565, 149] on link "Means Test Questions" at bounding box center [590, 152] width 112 height 34
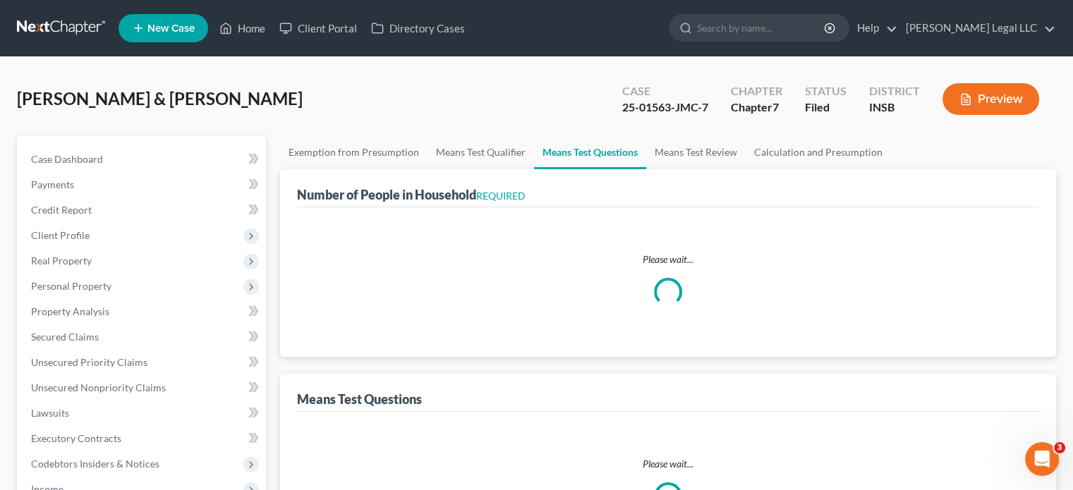
select select "1"
select select "24"
select select "3"
select select "1"
select select "2"
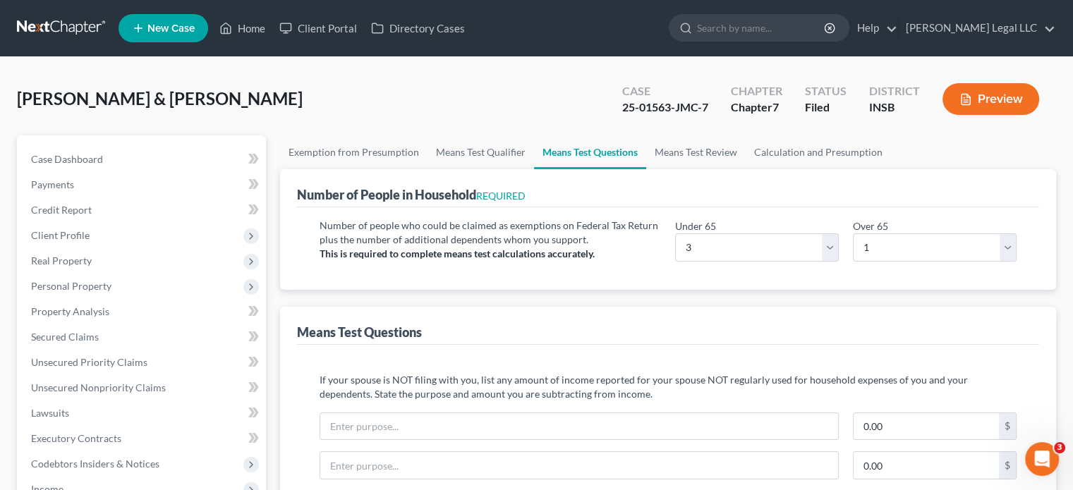
scroll to position [212, 0]
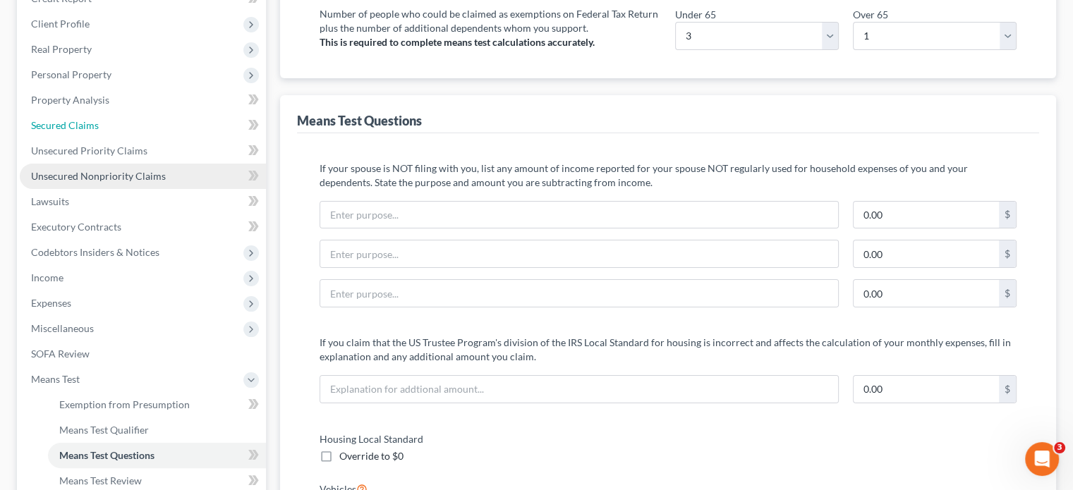
drag, startPoint x: 65, startPoint y: 128, endPoint x: 112, endPoint y: 170, distance: 63.0
click at [65, 128] on span "Secured Claims" at bounding box center [65, 125] width 68 height 12
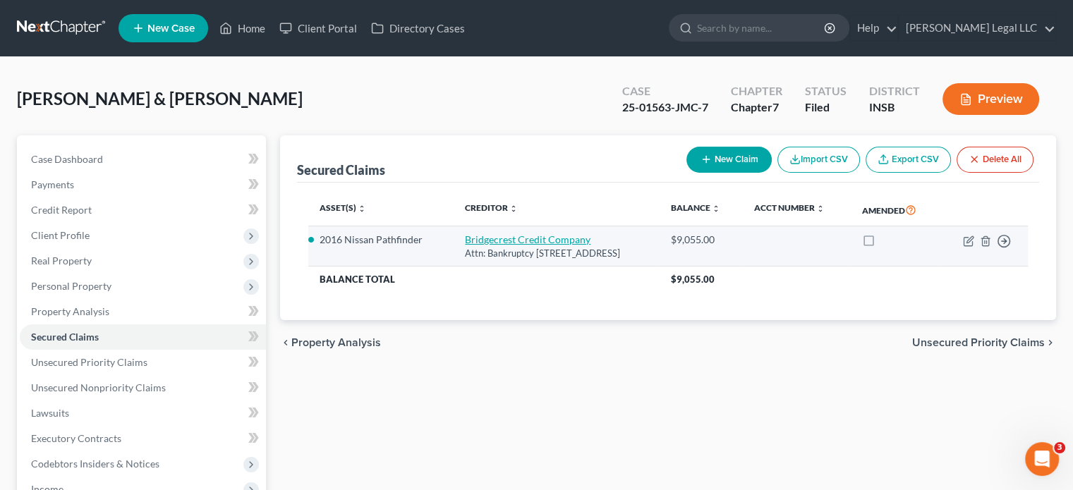
click at [492, 244] on link "Bridgecrest Credit Company" at bounding box center [528, 240] width 126 height 12
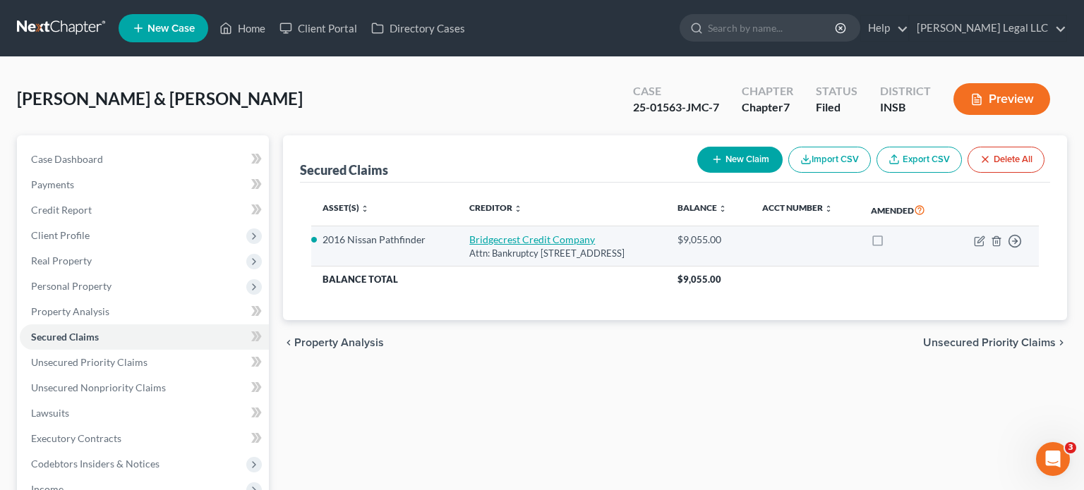
select select "4"
select select "2"
select select "0"
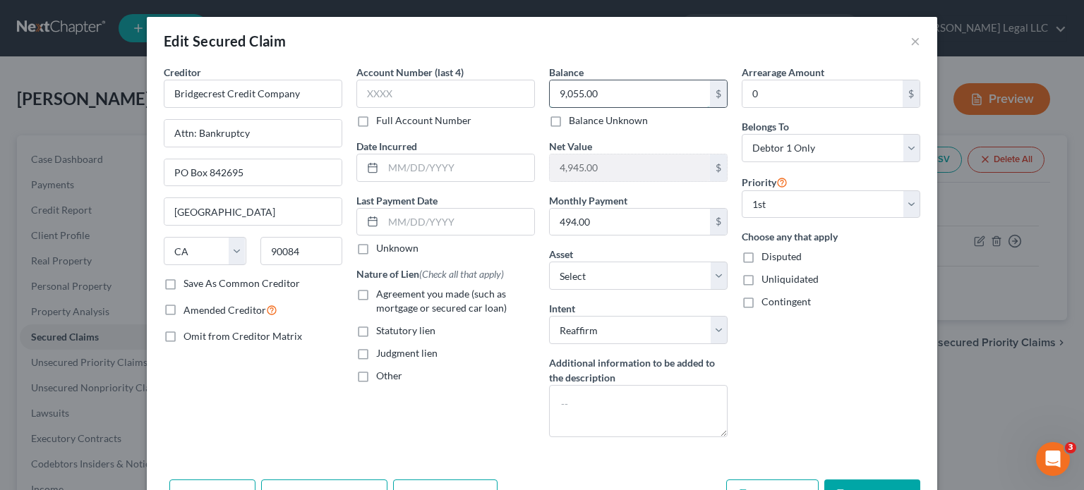
click at [600, 93] on input "9,055.00" at bounding box center [630, 93] width 160 height 27
click at [910, 39] on button "×" at bounding box center [915, 40] width 10 height 17
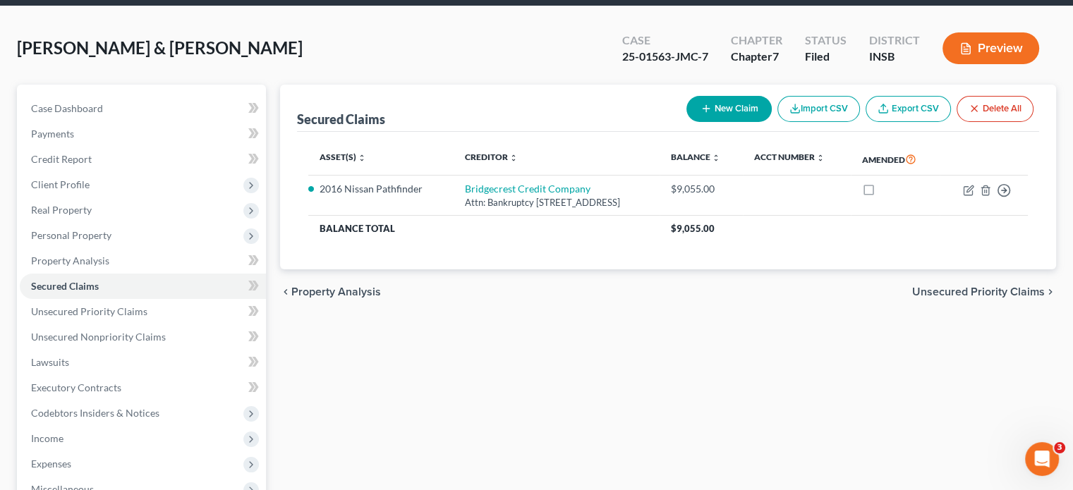
scroll to position [282, 0]
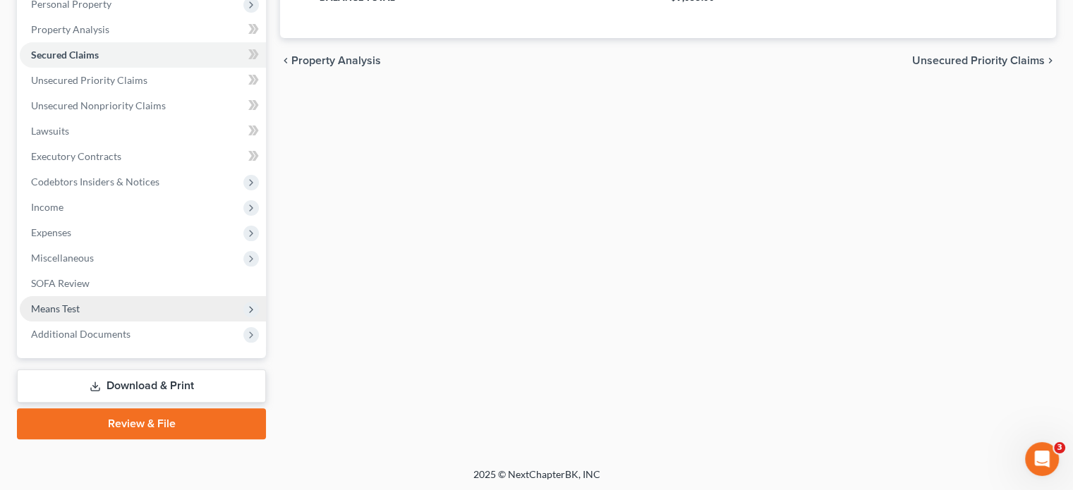
click at [53, 313] on span "Means Test" at bounding box center [55, 309] width 49 height 12
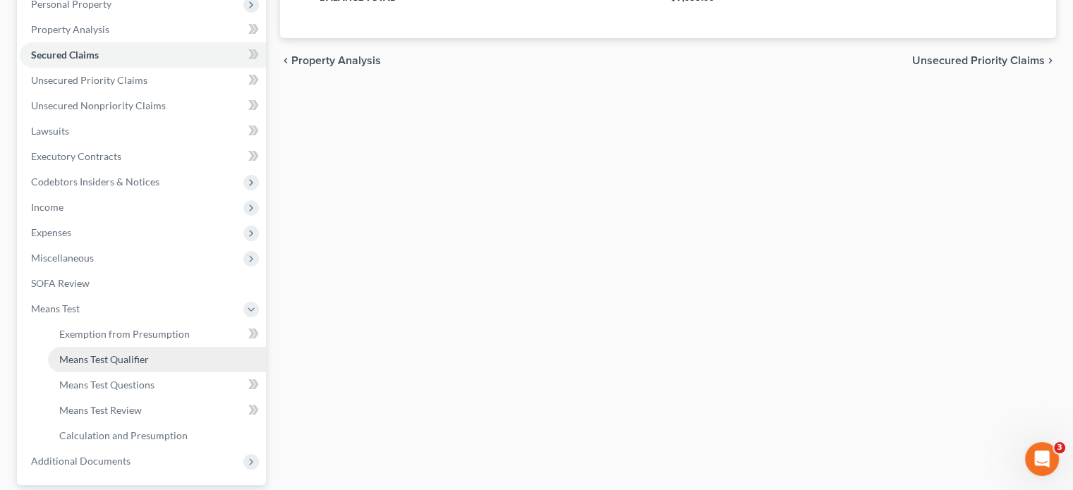
click at [80, 361] on span "Means Test Qualifier" at bounding box center [104, 359] width 90 height 12
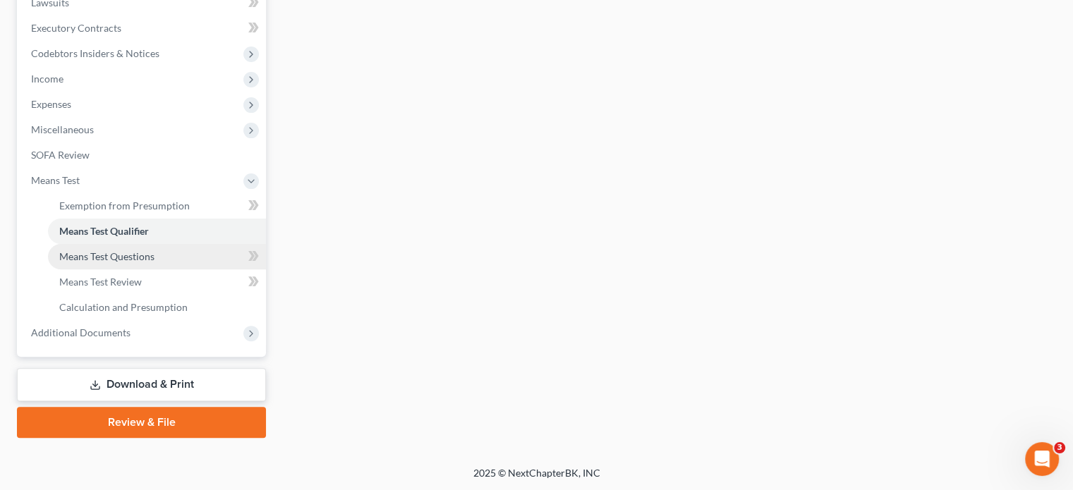
click at [93, 263] on link "Means Test Questions" at bounding box center [157, 256] width 218 height 25
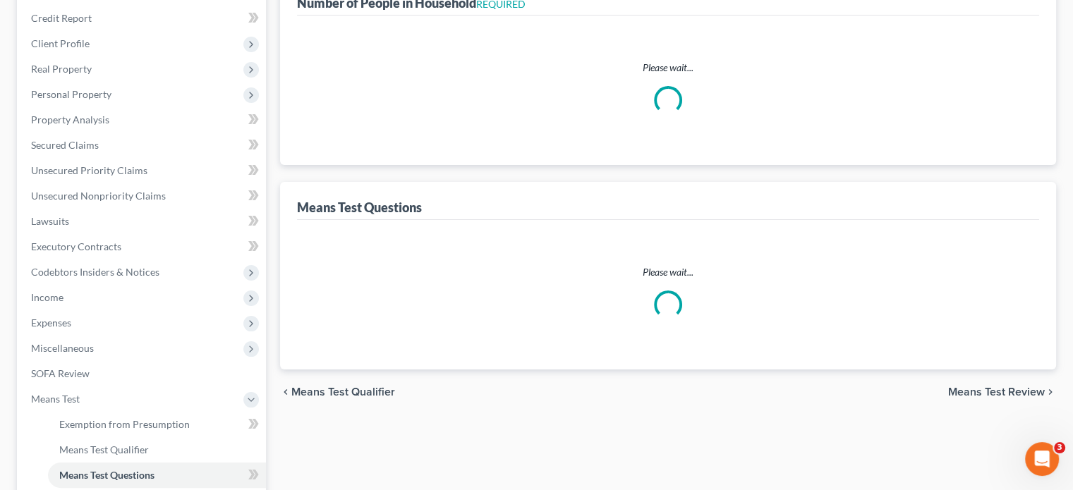
select select "1"
select select "24"
select select "3"
select select "1"
select select "2"
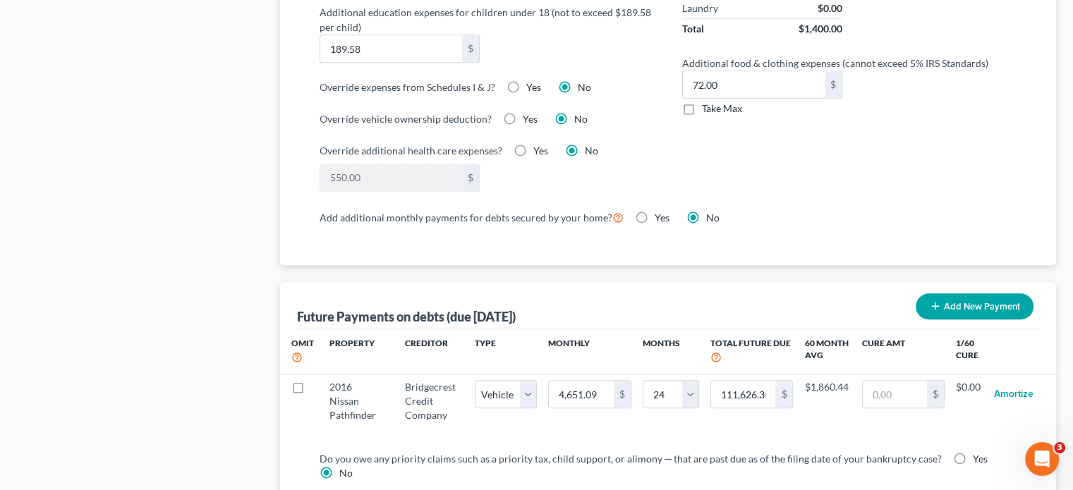
scroll to position [1287, 0]
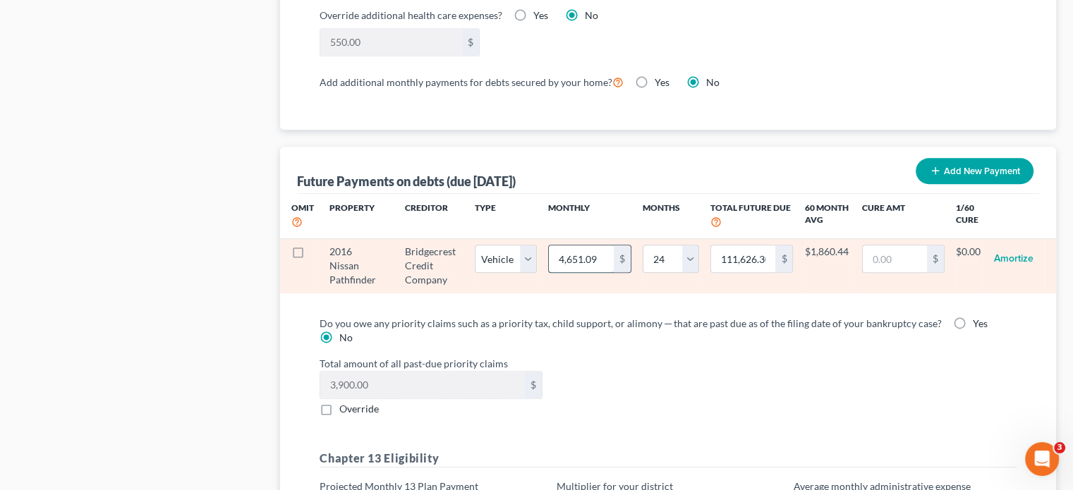
click at [579, 255] on input "4,651.09" at bounding box center [581, 259] width 65 height 27
click at [1017, 260] on button "Amortize" at bounding box center [1014, 259] width 40 height 28
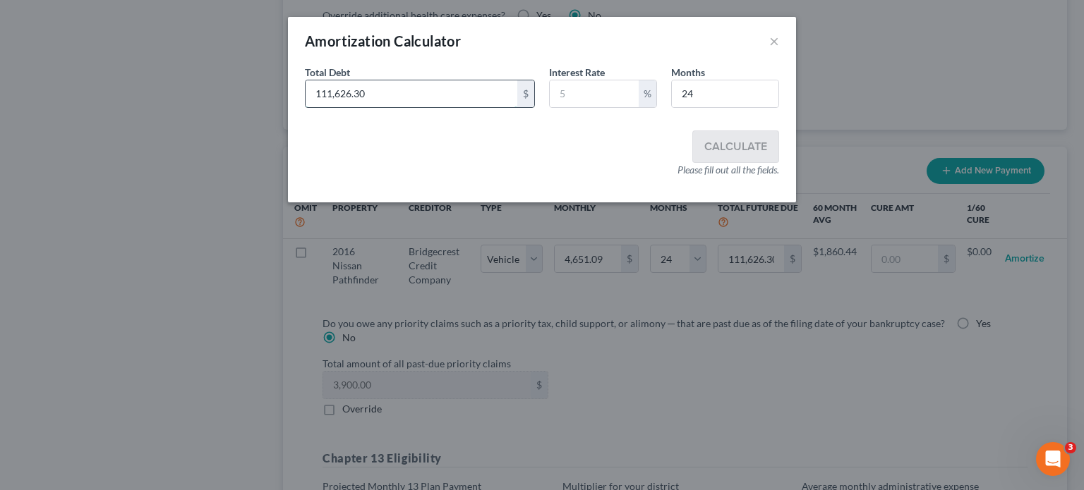
click at [366, 90] on input "111,626.30" at bounding box center [411, 93] width 212 height 27
type input "9,055"
click at [583, 118] on div "Total Debt 9,055 $ Interest Rate % Months 24" at bounding box center [542, 92] width 488 height 54
click at [593, 95] on input "text" at bounding box center [594, 93] width 89 height 27
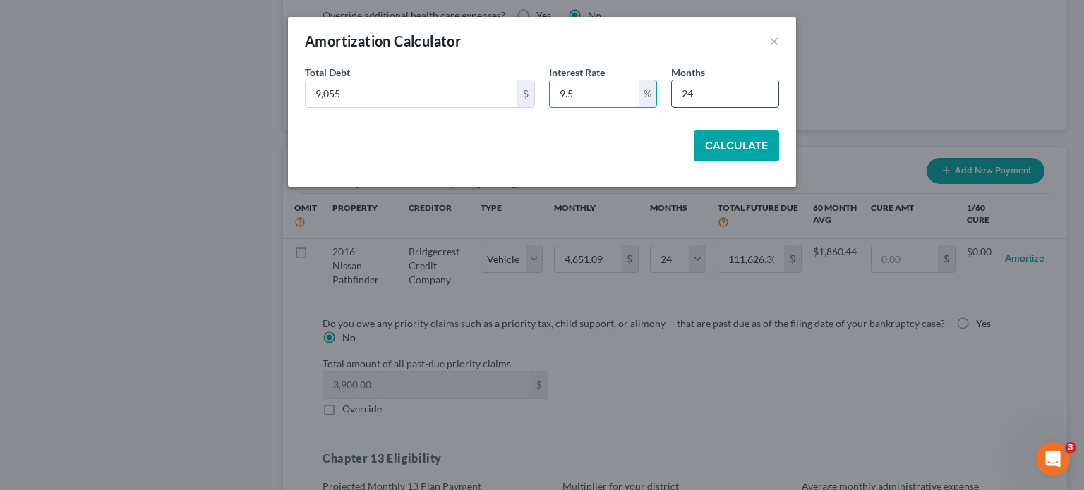
type input "9.5"
click at [703, 91] on input "24" at bounding box center [725, 93] width 107 height 27
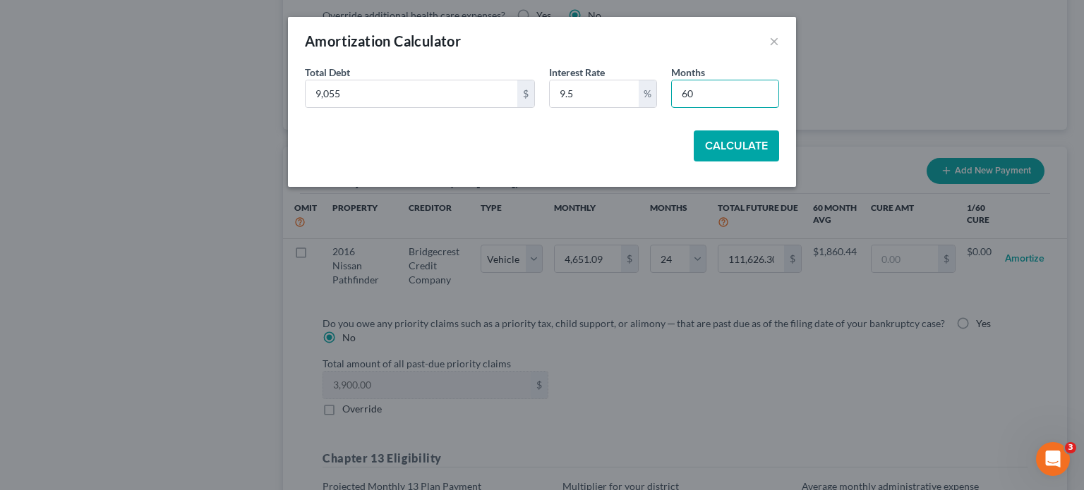
type input "60"
click at [722, 143] on button "Calculate" at bounding box center [736, 146] width 85 height 31
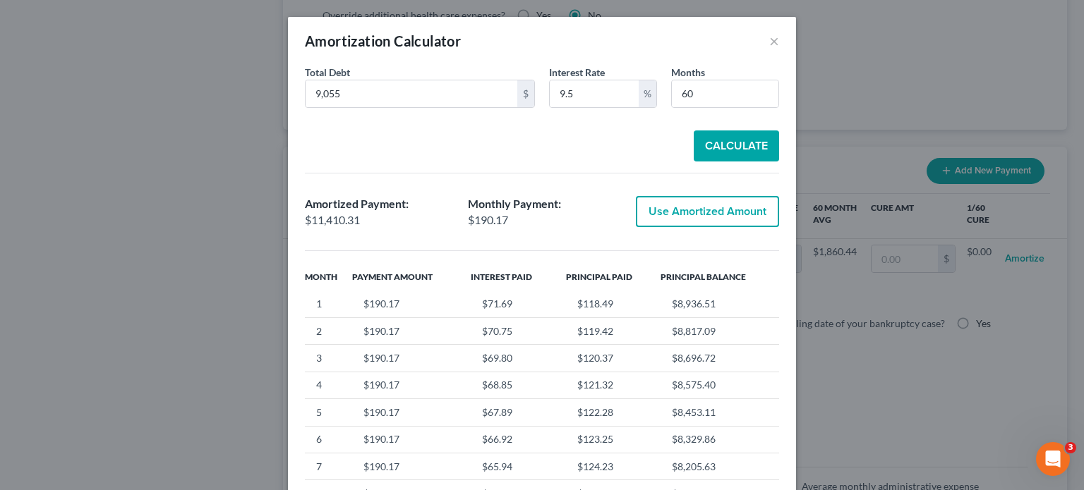
click at [694, 209] on button "Use Amortized Amount" at bounding box center [707, 211] width 143 height 31
type input "190.17"
type input "11,410.31"
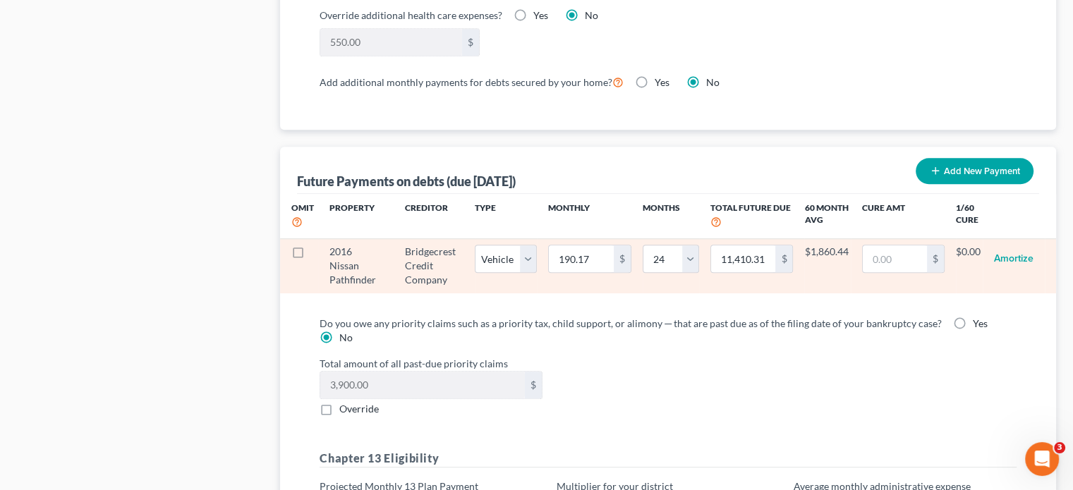
select select "1"
select select "24"
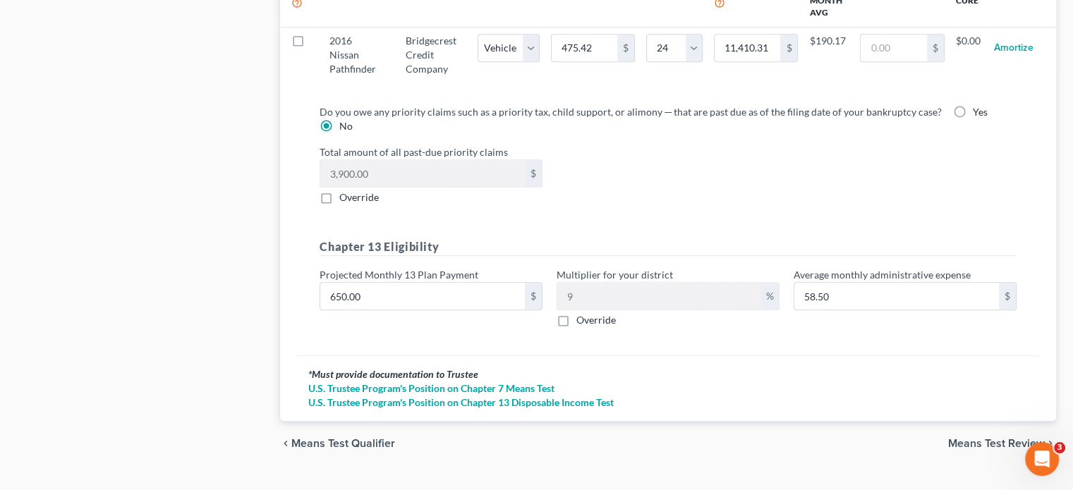
scroll to position [1530, 0]
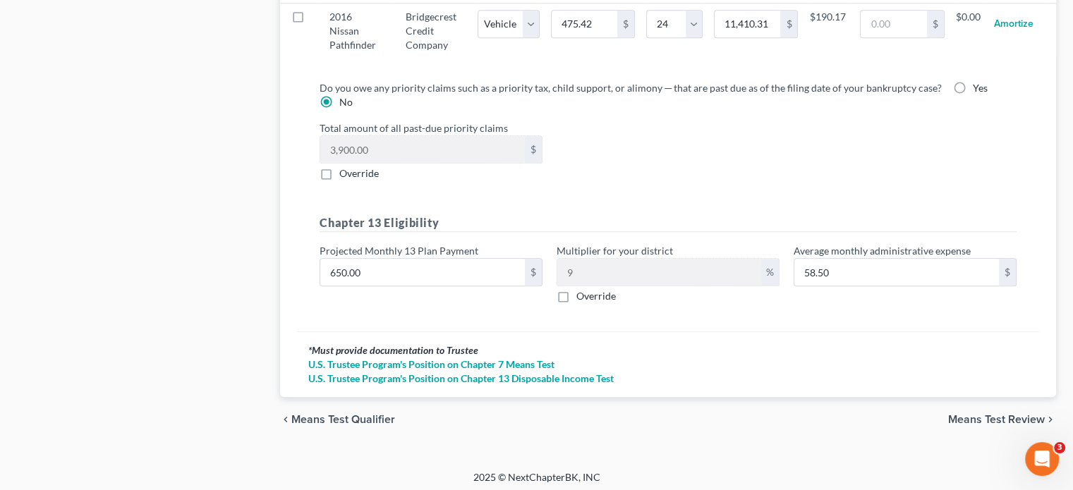
click at [958, 414] on span "Means Test Review" at bounding box center [996, 419] width 97 height 11
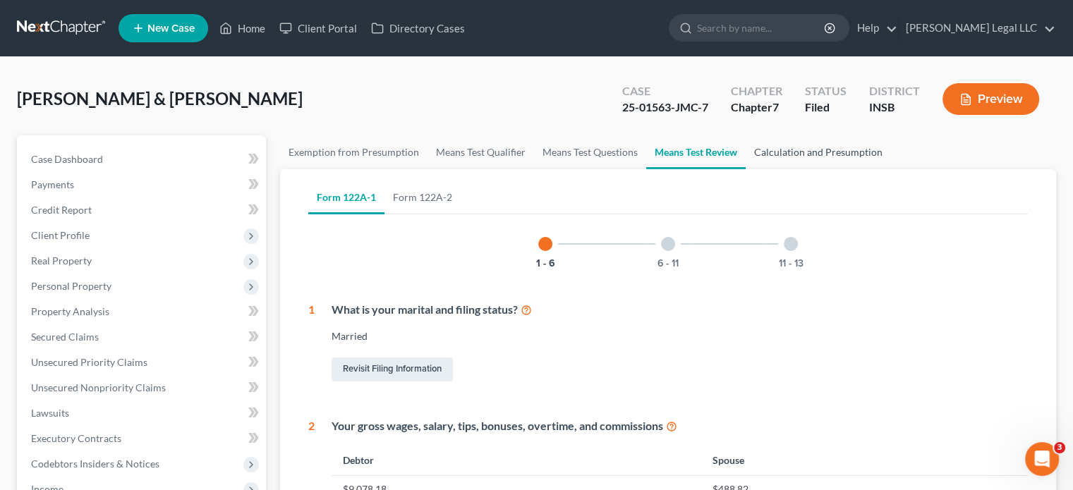
click at [810, 155] on link "Calculation and Presumption" at bounding box center [818, 152] width 145 height 34
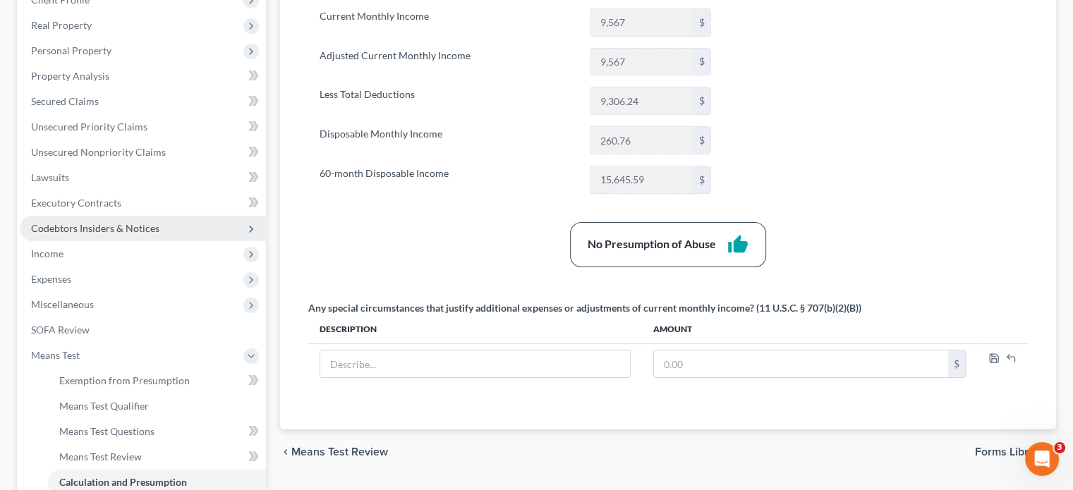
scroll to position [212, 0]
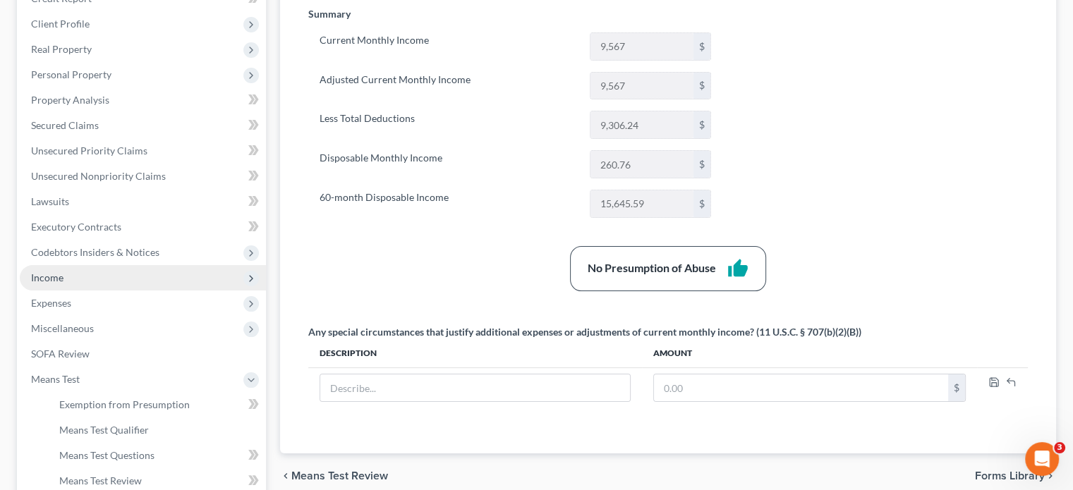
drag, startPoint x: 62, startPoint y: 278, endPoint x: 67, endPoint y: 287, distance: 10.4
click at [62, 279] on span "Income" at bounding box center [47, 278] width 32 height 12
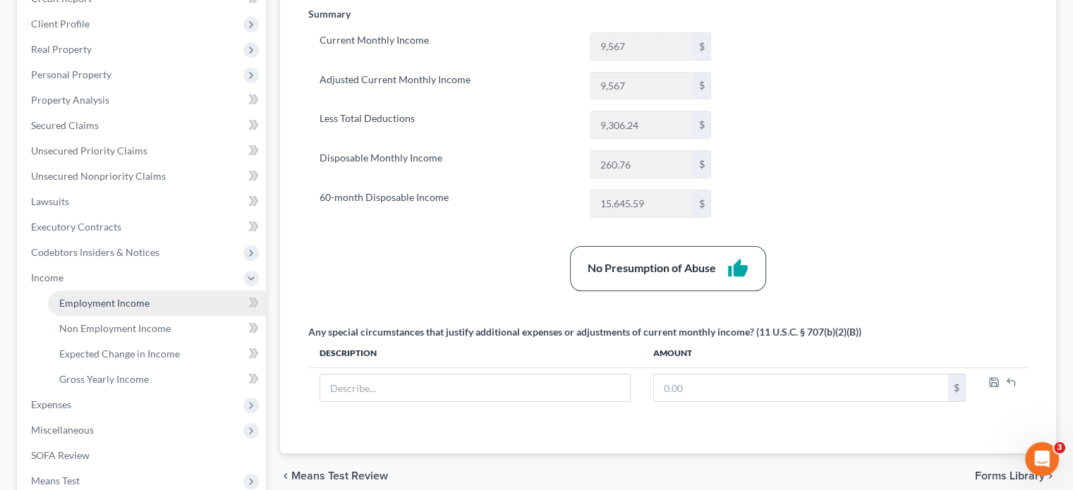
click at [69, 299] on span "Employment Income" at bounding box center [104, 303] width 90 height 12
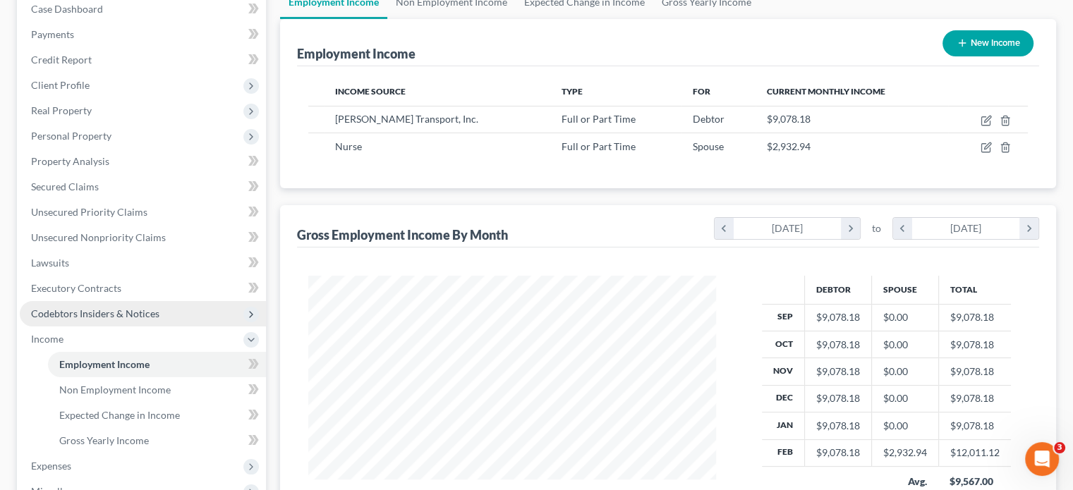
scroll to position [282, 0]
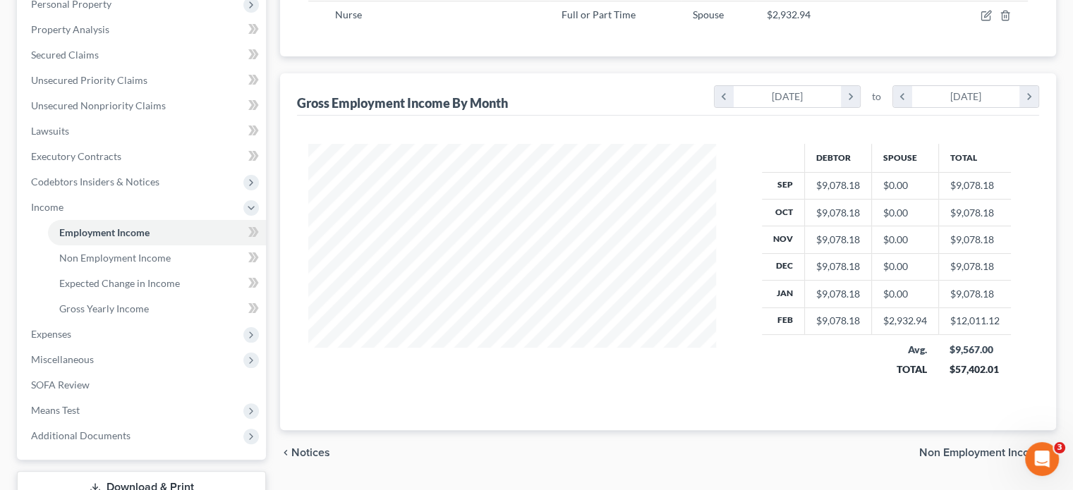
drag, startPoint x: 73, startPoint y: 340, endPoint x: 73, endPoint y: 378, distance: 38.1
click at [73, 340] on span "Expenses" at bounding box center [143, 334] width 246 height 25
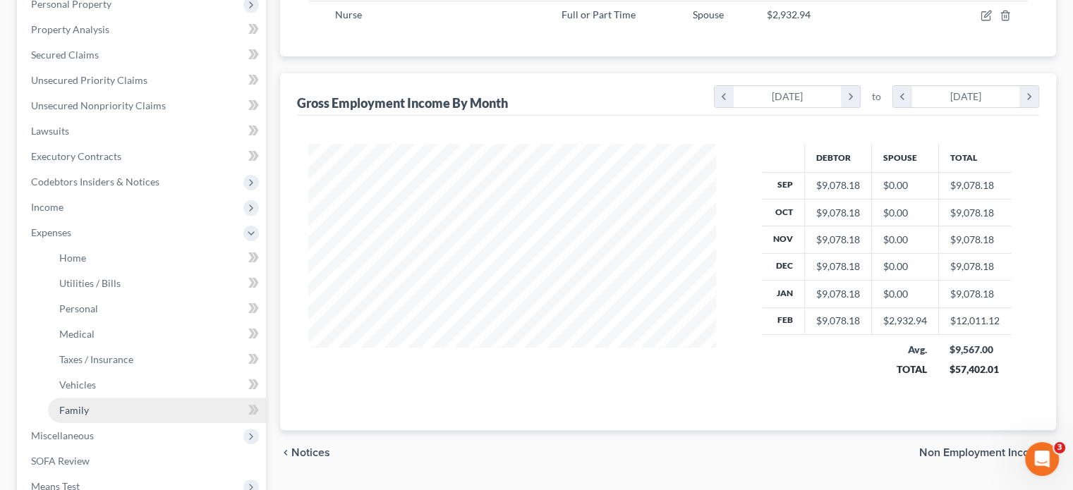
click at [82, 405] on span "Family" at bounding box center [74, 410] width 30 height 12
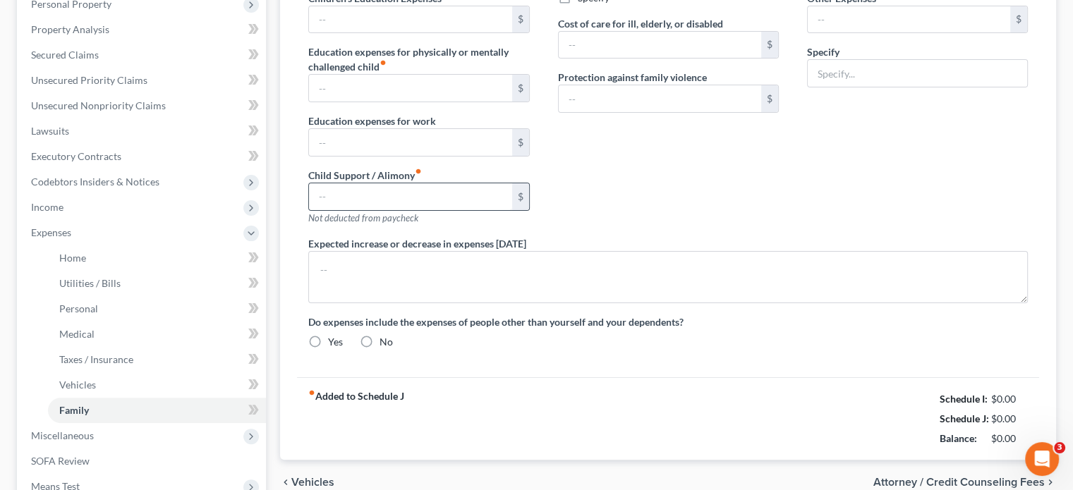
type input "325.00"
type input "680.00"
type input "0.00"
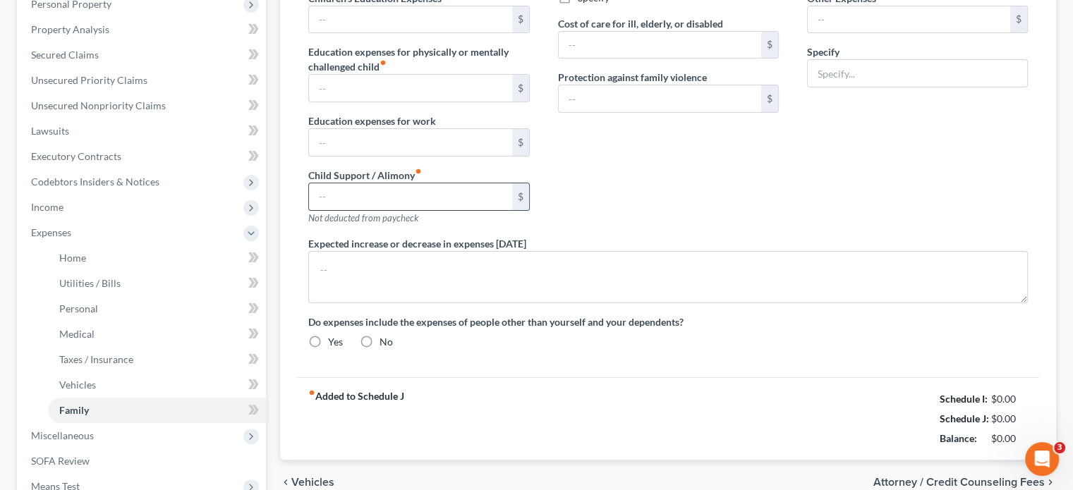
type input "0.00"
type input "100.00"
type input "0.00"
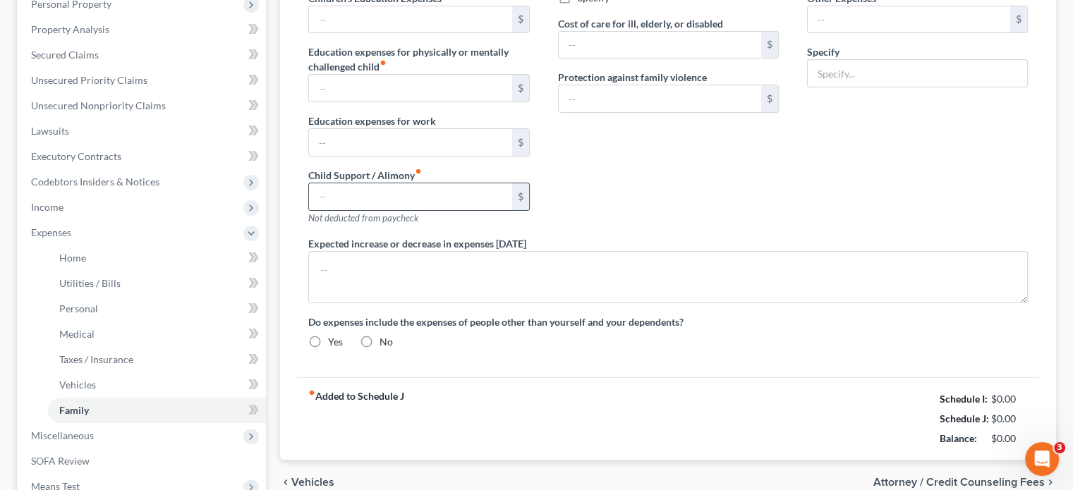
radio input "true"
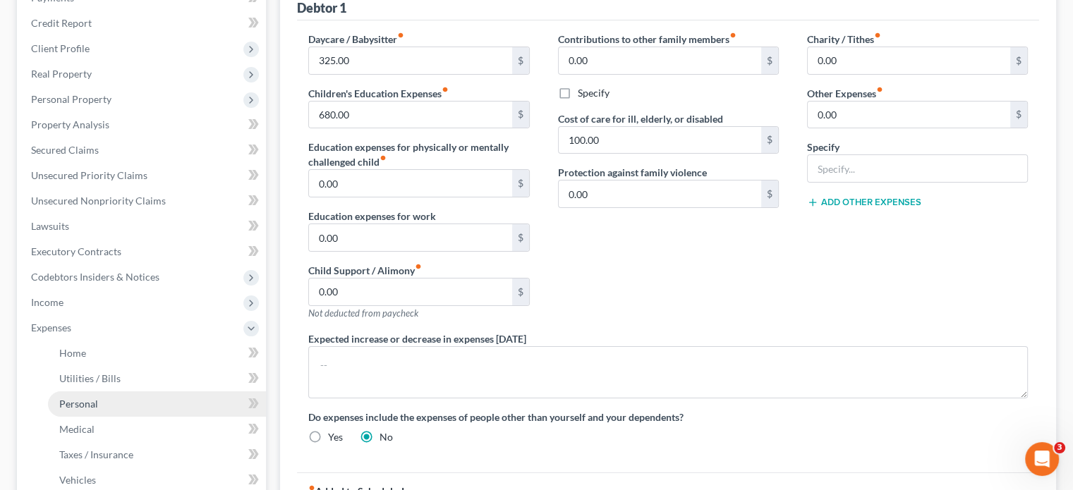
scroll to position [212, 0]
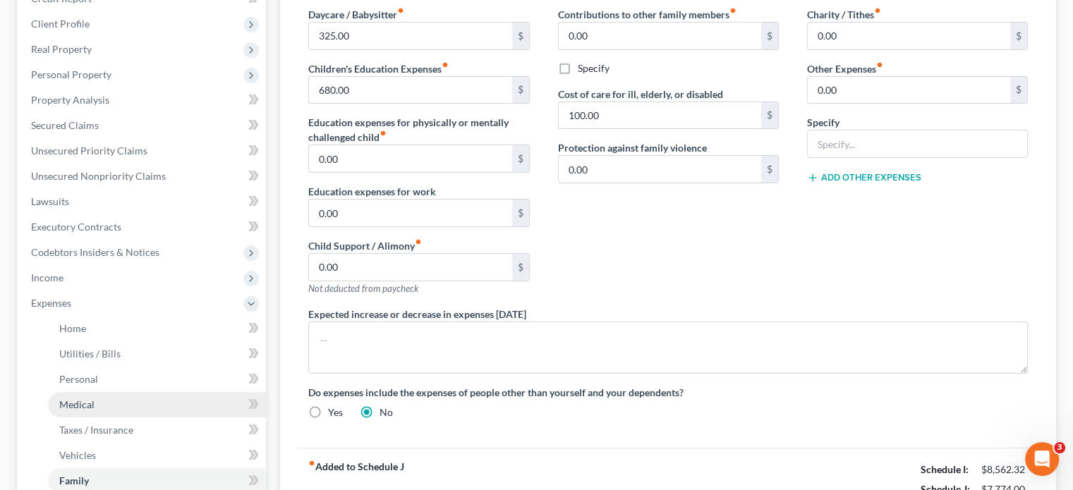
click at [90, 401] on span "Medical" at bounding box center [76, 405] width 35 height 12
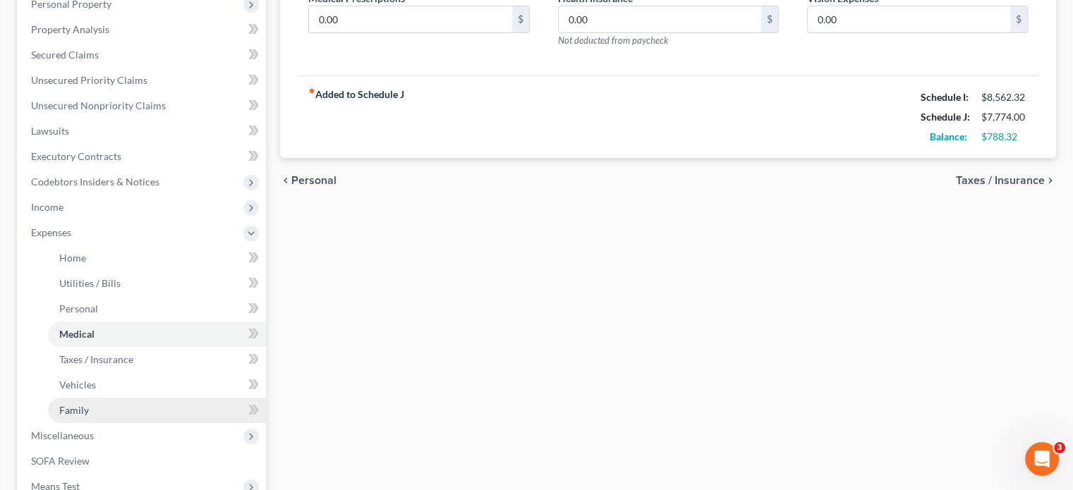
click at [89, 405] on link "Family" at bounding box center [157, 410] width 218 height 25
